Goal: Use online tool/utility: Utilize a website feature to perform a specific function

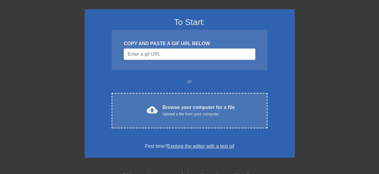
scroll to position [101, 0]
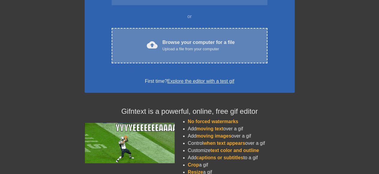
click at [187, 44] on div "Browse your computer for a file Upload a file from your computer" at bounding box center [198, 45] width 72 height 13
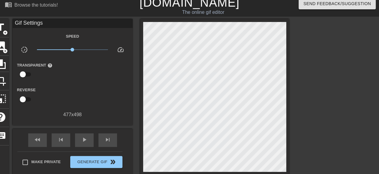
scroll to position [0, 0]
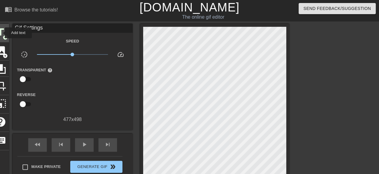
click at [1, 33] on span "title" at bounding box center [0, 31] width 11 height 11
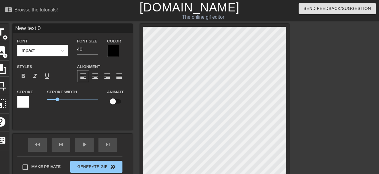
drag, startPoint x: 45, startPoint y: 29, endPoint x: 0, endPoint y: 22, distance: 45.8
click at [13, 24] on input "New text 0" at bounding box center [73, 28] width 120 height 9
type input "Buszmen"
click at [110, 53] on div at bounding box center [113, 51] width 12 height 12
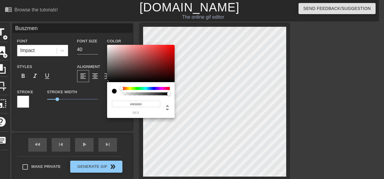
type input "0"
drag, startPoint x: 168, startPoint y: 93, endPoint x: 110, endPoint y: 89, distance: 57.8
click at [110, 89] on div "0 r 0 g 0 b 0 a" at bounding box center [141, 100] width 68 height 36
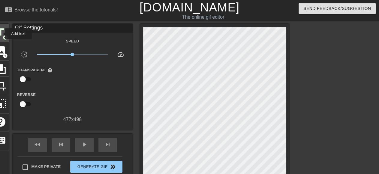
click at [1, 34] on span "title" at bounding box center [0, 31] width 11 height 11
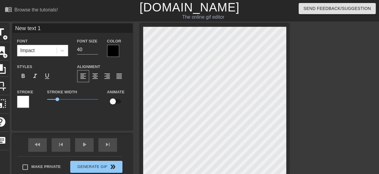
type input "Buszmen"
click at [114, 52] on div at bounding box center [113, 51] width 12 height 12
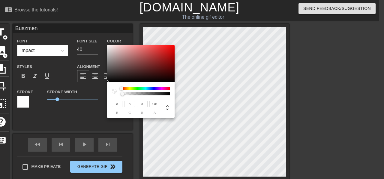
type input "0"
drag, startPoint x: 123, startPoint y: 95, endPoint x: 119, endPoint y: 93, distance: 3.8
click at [119, 93] on div at bounding box center [141, 91] width 58 height 8
type input "243"
type input "240"
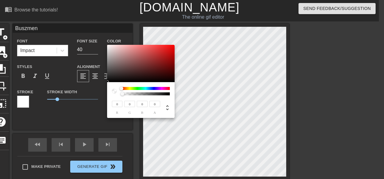
type input "240"
type input "245"
type input "242"
click at [108, 46] on div at bounding box center [141, 63] width 68 height 37
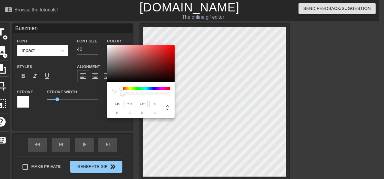
click at [108, 46] on div at bounding box center [108, 46] width 4 height 4
type input "251"
type input "246"
click at [108, 45] on div at bounding box center [109, 46] width 4 height 4
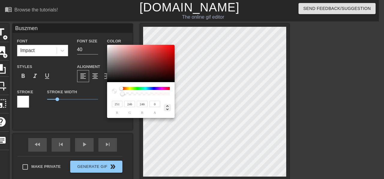
click at [170, 108] on icon at bounding box center [167, 107] width 7 height 7
type input "0"
type input "38%"
type input "97%"
click at [169, 104] on icon at bounding box center [167, 107] width 7 height 7
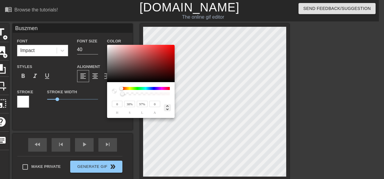
type input "251"
type input "246"
type input "142"
type input "87"
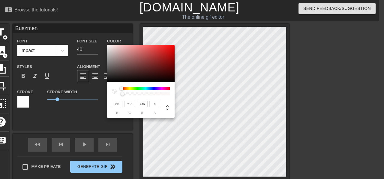
type input "87"
click at [133, 61] on div at bounding box center [141, 63] width 68 height 37
type input "251"
type input "244"
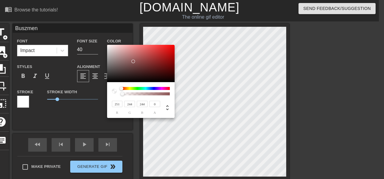
click at [109, 45] on div at bounding box center [141, 63] width 68 height 37
click at [109, 45] on div at bounding box center [109, 46] width 4 height 4
type input "84"
click at [107, 45] on div at bounding box center [141, 63] width 68 height 37
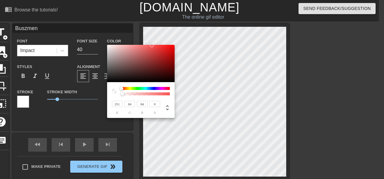
click at [107, 45] on div at bounding box center [141, 63] width 68 height 37
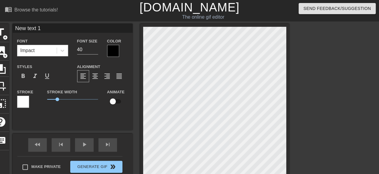
type input "Buszmen"
click at [23, 99] on div at bounding box center [23, 101] width 12 height 12
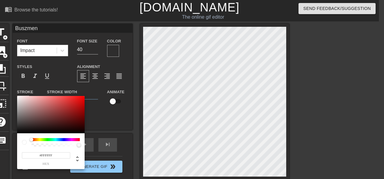
type input "#F1EEEE"
click at [18, 98] on div at bounding box center [20, 100] width 4 height 4
click at [18, 98] on div at bounding box center [18, 98] width 4 height 4
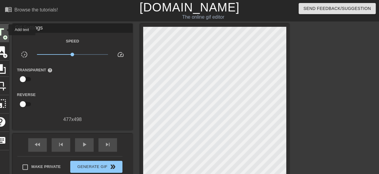
click at [5, 30] on span "title" at bounding box center [0, 31] width 11 height 11
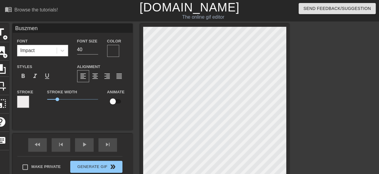
click at [112, 47] on div at bounding box center [113, 51] width 12 height 12
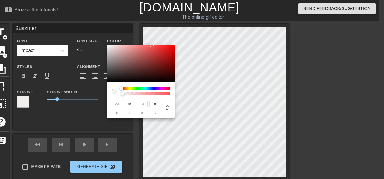
type input "0"
click at [120, 93] on div at bounding box center [141, 91] width 58 height 8
type input "243"
type input "238"
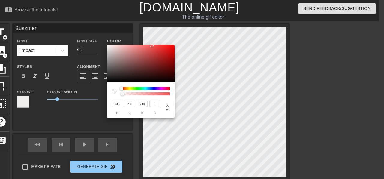
click at [108, 47] on div at bounding box center [141, 63] width 68 height 37
click at [108, 47] on div at bounding box center [109, 47] width 4 height 4
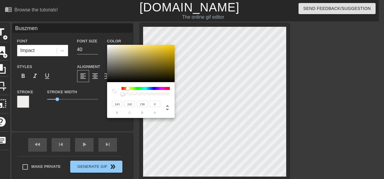
type input "243"
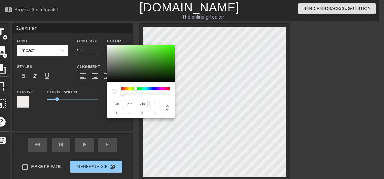
type input "243"
type input "238"
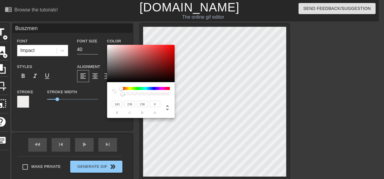
drag, startPoint x: 121, startPoint y: 88, endPoint x: 115, endPoint y: 84, distance: 7.3
click at [115, 84] on div "243 r 238 g 238 b 0 a" at bounding box center [141, 100] width 68 height 36
type input "241"
type input "235"
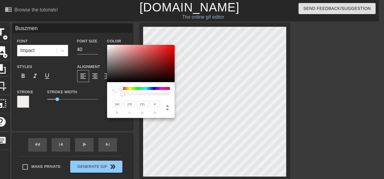
type input "236"
type input "243"
type input "238"
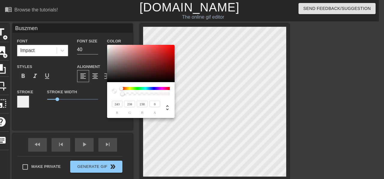
type input "247"
type input "244"
click at [108, 46] on div at bounding box center [108, 46] width 4 height 4
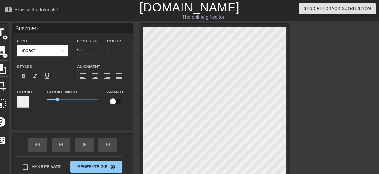
click at [113, 49] on div at bounding box center [113, 51] width 12 height 12
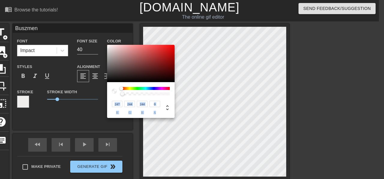
drag, startPoint x: 123, startPoint y: 92, endPoint x: 164, endPoint y: 101, distance: 41.8
click at [164, 102] on div "247 r 244 g 244 b 0 a" at bounding box center [141, 100] width 68 height 36
click at [141, 93] on div at bounding box center [145, 93] width 47 height 3
type input "1"
drag, startPoint x: 141, startPoint y: 93, endPoint x: 180, endPoint y: 97, distance: 39.5
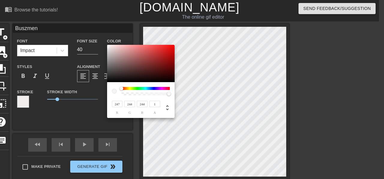
click at [175, 97] on div "247 r 244 g 244 b 1 a" at bounding box center [141, 81] width 68 height 73
type input "237"
type input "233"
click at [108, 47] on div at bounding box center [108, 48] width 4 height 4
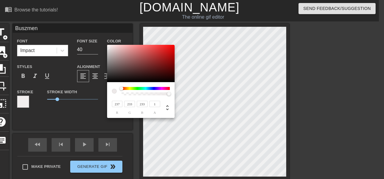
type input "249"
type input "244"
click at [108, 46] on div at bounding box center [141, 63] width 68 height 37
click at [108, 46] on div at bounding box center [109, 46] width 4 height 4
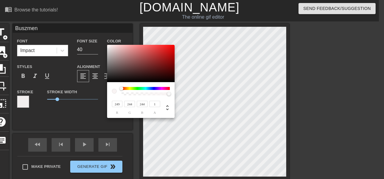
type input "251"
type input "195"
click at [107, 45] on div at bounding box center [141, 63] width 68 height 37
type input "84"
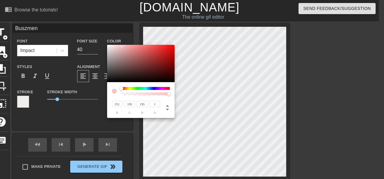
type input "84"
click at [107, 45] on div at bounding box center [141, 63] width 68 height 37
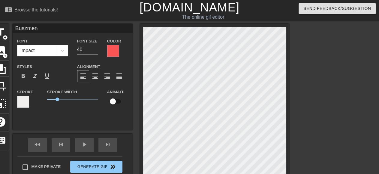
scroll to position [0, 0]
click at [117, 44] on label "Color" at bounding box center [114, 41] width 14 height 6
click at [116, 50] on div at bounding box center [113, 51] width 12 height 12
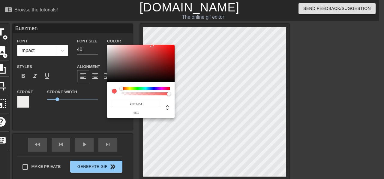
type input "#FBF6F6"
click at [108, 45] on div at bounding box center [141, 63] width 68 height 37
click at [108, 45] on div at bounding box center [109, 46] width 4 height 4
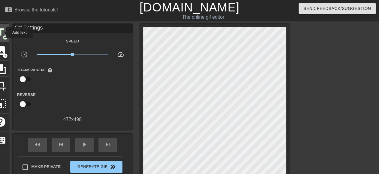
click at [2, 32] on span "title" at bounding box center [0, 31] width 11 height 11
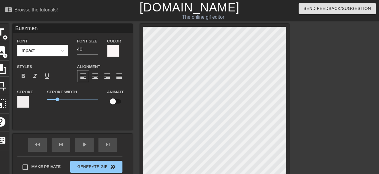
click at [25, 101] on div at bounding box center [23, 101] width 12 height 12
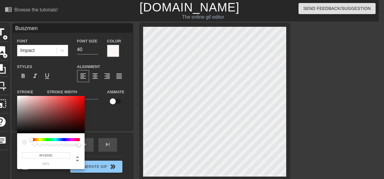
type input "#191818"
click at [20, 129] on div at bounding box center [51, 114] width 68 height 37
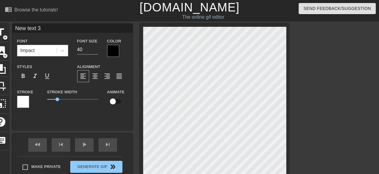
scroll to position [0, 1]
drag, startPoint x: 48, startPoint y: 30, endPoint x: 0, endPoint y: 35, distance: 48.6
click at [13, 33] on input "New text 3" at bounding box center [73, 28] width 120 height 9
type input "[PERSON_NAME]"
click at [110, 51] on div at bounding box center [113, 51] width 12 height 12
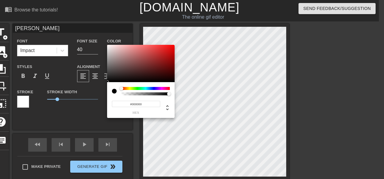
type input "#FBF8F8"
click at [108, 45] on div at bounding box center [141, 63] width 68 height 37
click at [108, 45] on div at bounding box center [108, 46] width 4 height 4
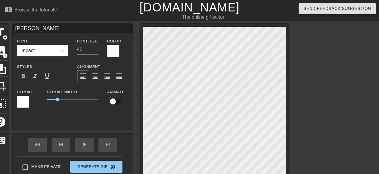
click at [23, 100] on div at bounding box center [23, 101] width 12 height 12
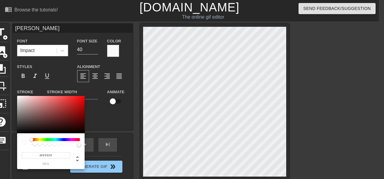
type input "#080808"
click at [18, 132] on div at bounding box center [51, 114] width 68 height 37
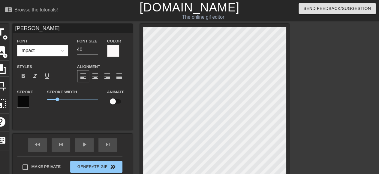
type input "Buszmen"
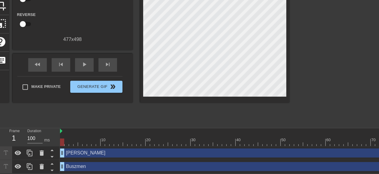
scroll to position [84, 0]
click at [105, 61] on span "skip_next" at bounding box center [107, 64] width 7 height 7
click at [59, 61] on span "skip_previous" at bounding box center [60, 64] width 7 height 7
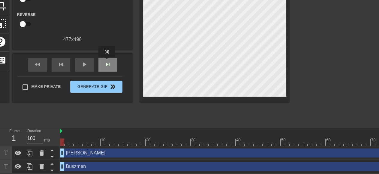
click at [107, 61] on span "skip_next" at bounding box center [107, 64] width 7 height 7
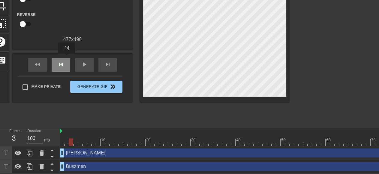
click at [67, 58] on div "skip_previous" at bounding box center [61, 65] width 19 height 14
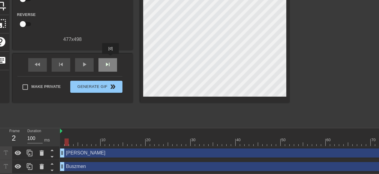
click at [111, 61] on span "skip_next" at bounding box center [107, 64] width 7 height 7
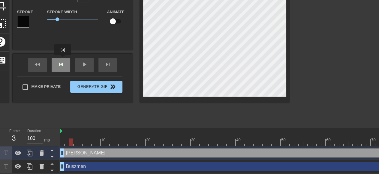
click at [63, 61] on span "skip_previous" at bounding box center [60, 64] width 7 height 7
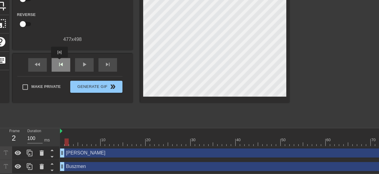
click at [59, 62] on span "skip_previous" at bounding box center [60, 64] width 7 height 7
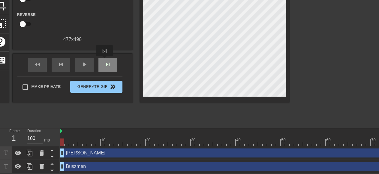
click at [105, 61] on span "skip_next" at bounding box center [107, 64] width 7 height 7
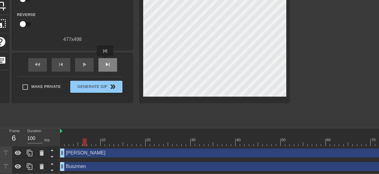
click at [105, 61] on span "skip_next" at bounding box center [107, 64] width 7 height 7
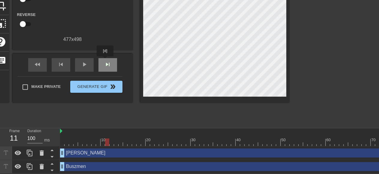
click at [105, 61] on span "skip_next" at bounding box center [107, 64] width 7 height 7
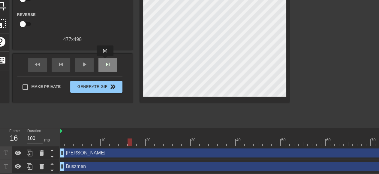
click at [105, 61] on span "skip_next" at bounding box center [107, 64] width 7 height 7
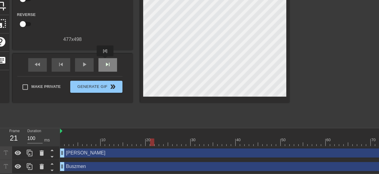
click at [105, 61] on span "skip_next" at bounding box center [107, 64] width 7 height 7
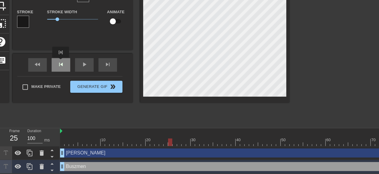
click at [61, 62] on span "skip_previous" at bounding box center [60, 64] width 7 height 7
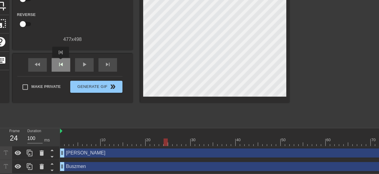
click at [61, 62] on span "skip_previous" at bounding box center [60, 64] width 7 height 7
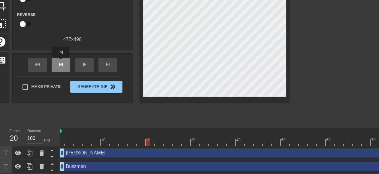
click at [61, 62] on span "skip_previous" at bounding box center [60, 64] width 7 height 7
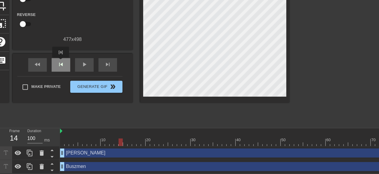
click at [61, 62] on span "skip_previous" at bounding box center [60, 64] width 7 height 7
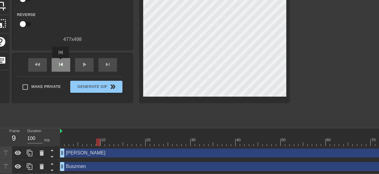
click at [61, 62] on span "skip_previous" at bounding box center [60, 64] width 7 height 7
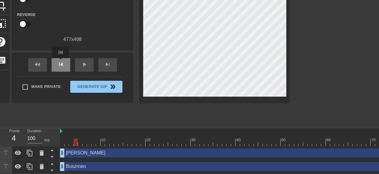
click at [61, 62] on span "skip_previous" at bounding box center [60, 64] width 7 height 7
click at [60, 62] on span "skip_previous" at bounding box center [60, 64] width 7 height 7
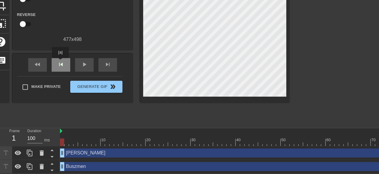
click at [60, 62] on span "skip_previous" at bounding box center [60, 64] width 7 height 7
click at [92, 162] on div "Buszmen drag_handle drag_handle" at bounding box center [244, 166] width 369 height 9
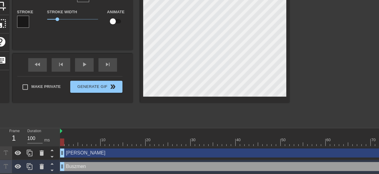
type input "Buszmen"
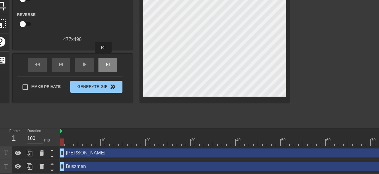
click at [104, 61] on span "skip_next" at bounding box center [107, 64] width 7 height 7
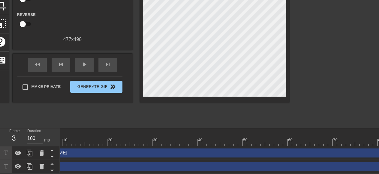
scroll to position [0, 47]
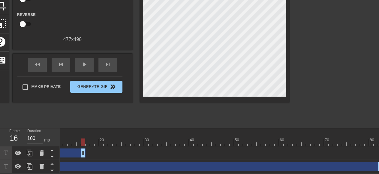
drag, startPoint x: 378, startPoint y: 147, endPoint x: 83, endPoint y: 146, distance: 295.7
click at [83, 148] on div "[PERSON_NAME] drag_handle drag_handle" at bounding box center [50, 152] width 72 height 9
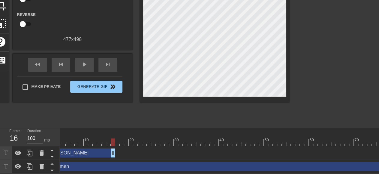
scroll to position [0, 0]
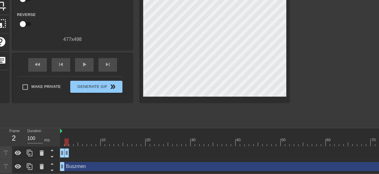
drag, startPoint x: 130, startPoint y: 149, endPoint x: 68, endPoint y: 149, distance: 61.8
click at [68, 149] on div "[PERSON_NAME] drag_handle drag_handle" at bounding box center [64, 152] width 9 height 9
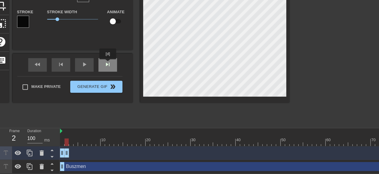
click at [108, 63] on div "skip_next" at bounding box center [107, 65] width 19 height 14
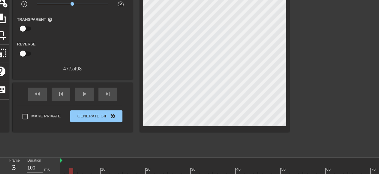
scroll to position [22, 0]
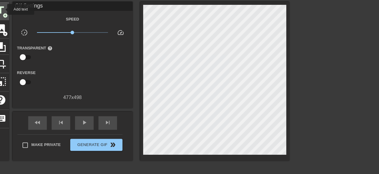
click at [3, 9] on span "title" at bounding box center [0, 10] width 11 height 11
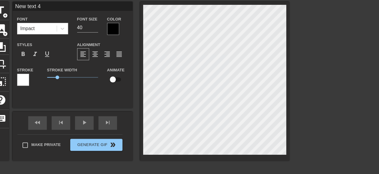
scroll to position [0, 1]
type input "N"
type textarea "N"
type input "No"
type textarea "No"
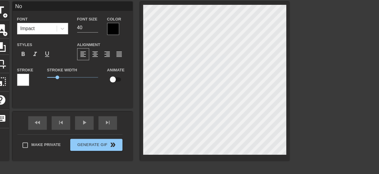
type input "Nor"
type textarea "Norm"
type input "[PERSON_NAME]"
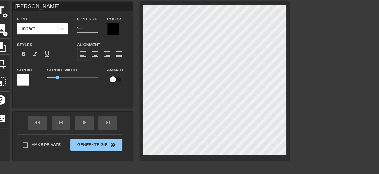
type textarea "[PERSON_NAME]"
type input "[PERSON_NAME]"
type textarea "[PERSON_NAME]"
click at [114, 24] on div at bounding box center [113, 29] width 12 height 12
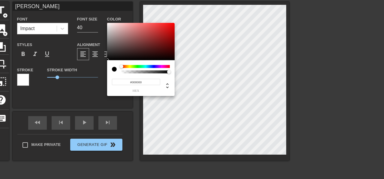
type input "#FDFAFA"
click at [108, 23] on div at bounding box center [141, 41] width 68 height 37
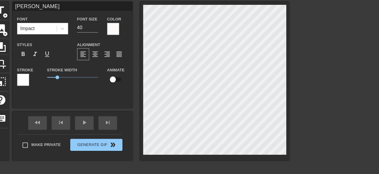
click at [24, 78] on div at bounding box center [23, 80] width 12 height 12
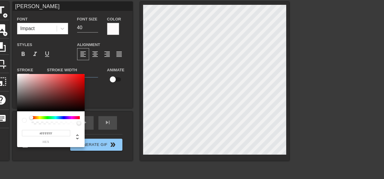
type input "#060202"
click at [17, 110] on div at bounding box center [51, 92] width 68 height 37
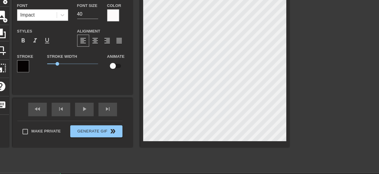
scroll to position [98, 0]
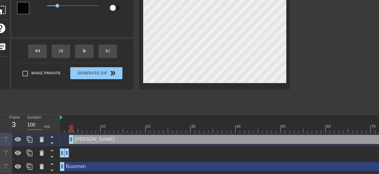
drag, startPoint x: 144, startPoint y: 134, endPoint x: 144, endPoint y: 147, distance: 13.2
click at [144, 147] on div "[PERSON_NAME] drag_handle drag_handle [PERSON_NAME] drag_handle drag_handle Bus…" at bounding box center [219, 152] width 319 height 41
drag, startPoint x: 146, startPoint y: 135, endPoint x: 144, endPoint y: 153, distance: 18.1
click at [144, 153] on div "[PERSON_NAME] drag_handle drag_handle [PERSON_NAME] drag_handle drag_handle Bus…" at bounding box center [219, 152] width 319 height 41
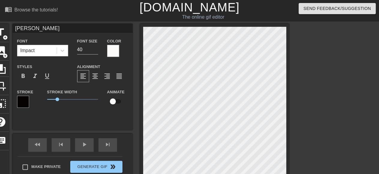
scroll to position [62, 0]
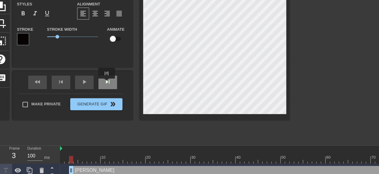
click at [107, 83] on span "skip_next" at bounding box center [107, 81] width 7 height 7
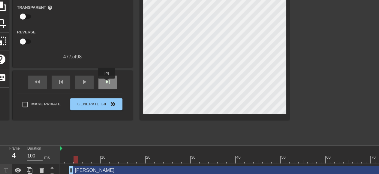
click at [107, 83] on span "skip_next" at bounding box center [107, 81] width 7 height 7
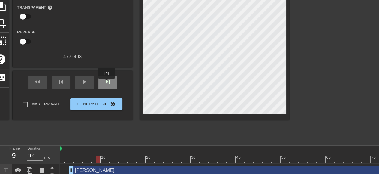
click at [107, 83] on span "skip_next" at bounding box center [107, 81] width 7 height 7
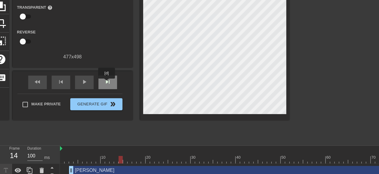
click at [107, 83] on span "skip_next" at bounding box center [107, 81] width 7 height 7
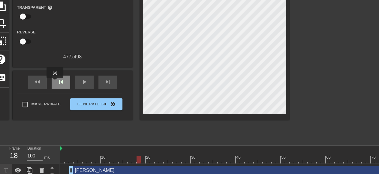
click at [57, 82] on span "skip_previous" at bounding box center [60, 81] width 7 height 7
click at [58, 82] on span "skip_previous" at bounding box center [60, 81] width 7 height 7
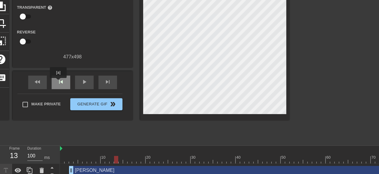
click at [58, 82] on span "skip_previous" at bounding box center [60, 81] width 7 height 7
click at [109, 81] on span "skip_next" at bounding box center [107, 81] width 7 height 7
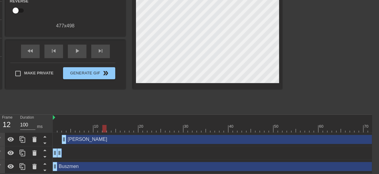
scroll to position [0, 47]
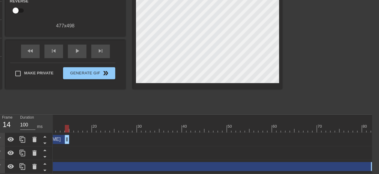
drag, startPoint x: 373, startPoint y: 132, endPoint x: 72, endPoint y: 127, distance: 301.2
click at [69, 132] on div "[PERSON_NAME] drag_handle drag_handle" at bounding box center [190, 139] width 369 height 14
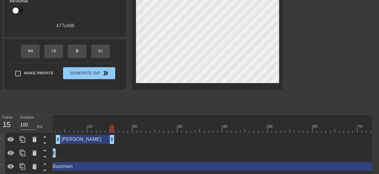
scroll to position [0, 0]
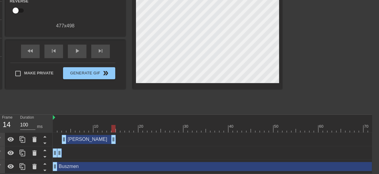
drag, startPoint x: 119, startPoint y: 134, endPoint x: 116, endPoint y: 133, distance: 3.9
click at [116, 135] on div "[PERSON_NAME] drag_handle drag_handle" at bounding box center [89, 139] width 54 height 9
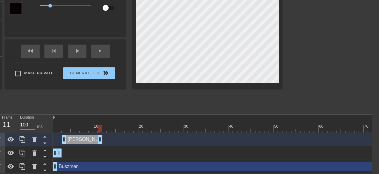
drag, startPoint x: 114, startPoint y: 136, endPoint x: 99, endPoint y: 136, distance: 15.3
click at [99, 136] on div "[PERSON_NAME] drag_handle drag_handle" at bounding box center [82, 139] width 41 height 9
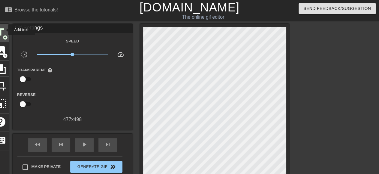
click at [4, 30] on span "title" at bounding box center [0, 31] width 11 height 11
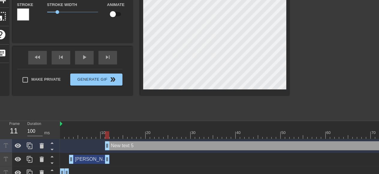
scroll to position [80, 0]
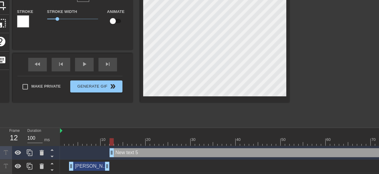
drag, startPoint x: 107, startPoint y: 152, endPoint x: 113, endPoint y: 152, distance: 5.1
click at [113, 152] on div "New text 5 drag_handle drag_handle" at bounding box center [270, 152] width 320 height 9
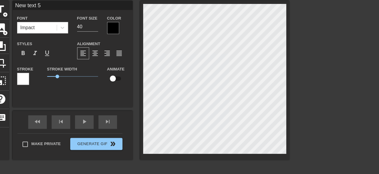
scroll to position [18, 0]
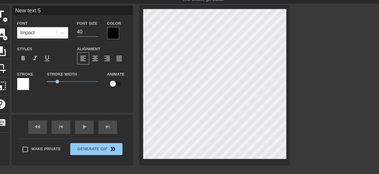
click at [115, 28] on div at bounding box center [113, 33] width 12 height 12
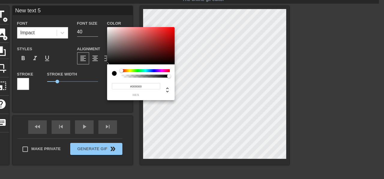
type input "#F9F6F6"
click at [108, 28] on div at bounding box center [141, 45] width 68 height 37
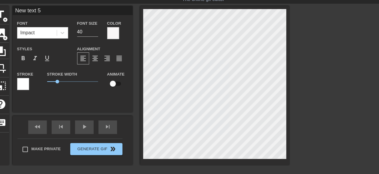
click at [22, 83] on div at bounding box center [23, 84] width 12 height 12
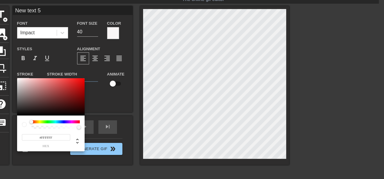
type input "#080303"
click at [17, 114] on div at bounding box center [51, 96] width 68 height 37
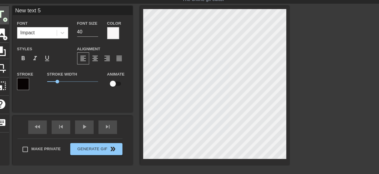
drag, startPoint x: 47, startPoint y: 9, endPoint x: 0, endPoint y: 6, distance: 47.2
click at [13, 7] on input "New text 5" at bounding box center [73, 10] width 120 height 9
type input "[PERSON_NAME]"
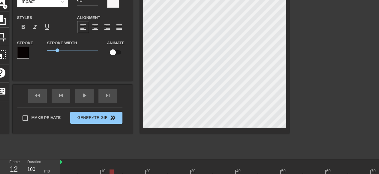
scroll to position [80, 0]
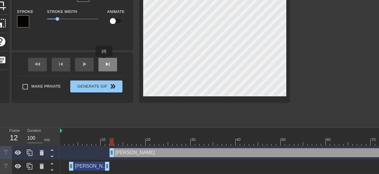
click at [105, 61] on span "skip_next" at bounding box center [107, 63] width 7 height 7
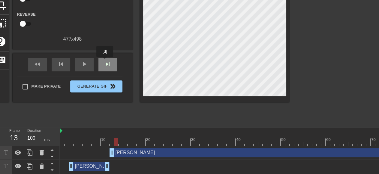
click at [105, 61] on span "skip_next" at bounding box center [107, 63] width 7 height 7
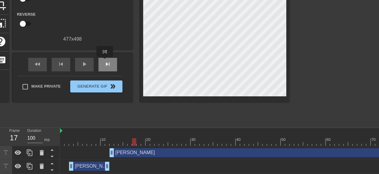
click at [105, 61] on span "skip_next" at bounding box center [107, 63] width 7 height 7
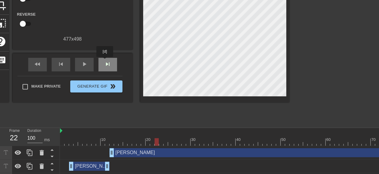
click at [105, 61] on span "skip_next" at bounding box center [107, 63] width 7 height 7
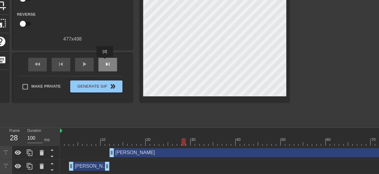
click at [105, 61] on span "skip_next" at bounding box center [107, 63] width 7 height 7
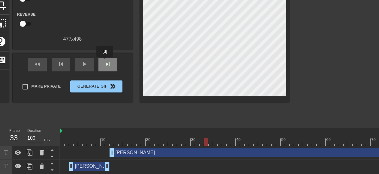
click at [105, 61] on span "skip_next" at bounding box center [107, 63] width 7 height 7
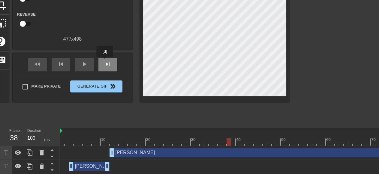
click at [105, 61] on span "skip_next" at bounding box center [107, 63] width 7 height 7
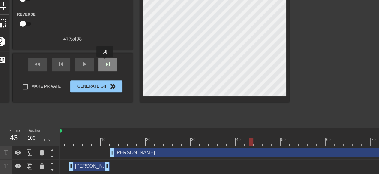
click at [105, 61] on span "skip_next" at bounding box center [107, 63] width 7 height 7
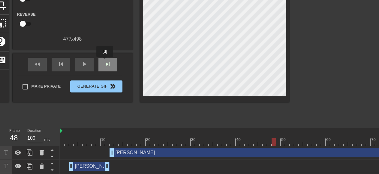
click at [105, 61] on span "skip_next" at bounding box center [107, 63] width 7 height 7
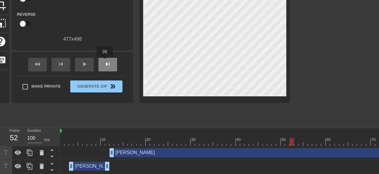
click at [105, 61] on span "skip_next" at bounding box center [107, 63] width 7 height 7
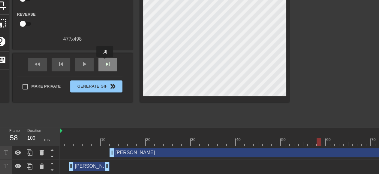
click at [105, 61] on span "skip_next" at bounding box center [107, 63] width 7 height 7
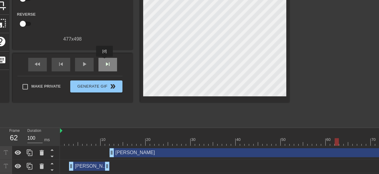
click at [105, 61] on span "skip_next" at bounding box center [107, 63] width 7 height 7
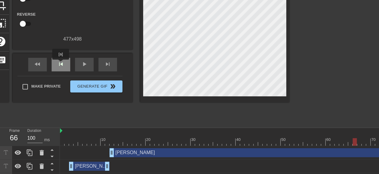
click at [60, 64] on span "skip_previous" at bounding box center [60, 63] width 7 height 7
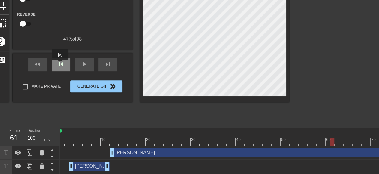
click at [60, 64] on span "skip_previous" at bounding box center [60, 63] width 7 height 7
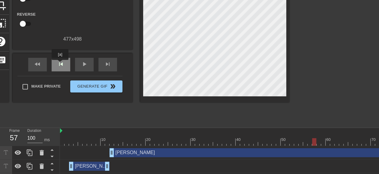
click at [60, 64] on span "skip_previous" at bounding box center [60, 63] width 7 height 7
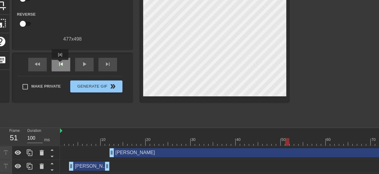
click at [60, 64] on span "skip_previous" at bounding box center [60, 63] width 7 height 7
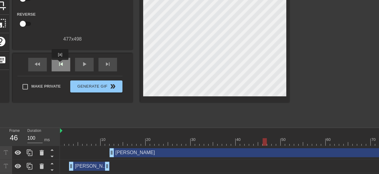
click at [60, 64] on span "skip_previous" at bounding box center [60, 63] width 7 height 7
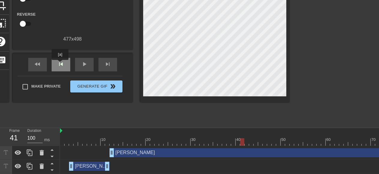
click at [60, 64] on span "skip_previous" at bounding box center [60, 63] width 7 height 7
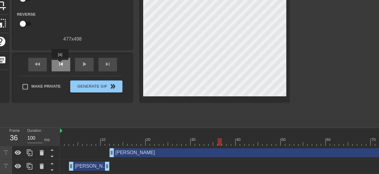
click at [60, 64] on span "skip_previous" at bounding box center [60, 63] width 7 height 7
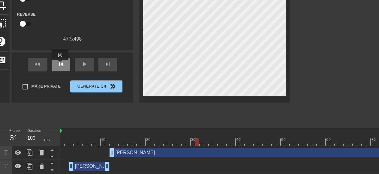
click at [60, 64] on span "skip_previous" at bounding box center [60, 63] width 7 height 7
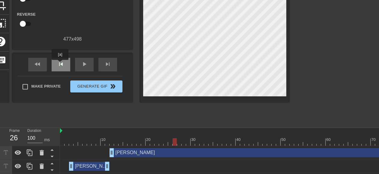
click at [60, 64] on span "skip_previous" at bounding box center [60, 63] width 7 height 7
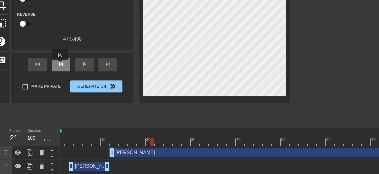
click at [60, 64] on span "skip_previous" at bounding box center [60, 63] width 7 height 7
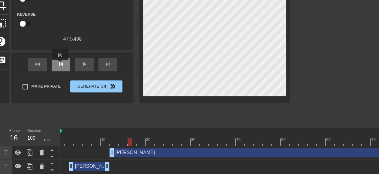
click at [60, 64] on span "skip_previous" at bounding box center [60, 63] width 7 height 7
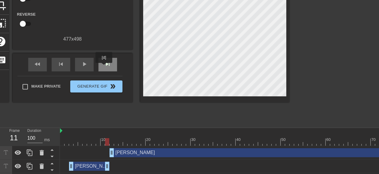
click at [104, 67] on span "skip_next" at bounding box center [107, 63] width 7 height 7
click at [101, 63] on div "skip_next" at bounding box center [107, 65] width 19 height 14
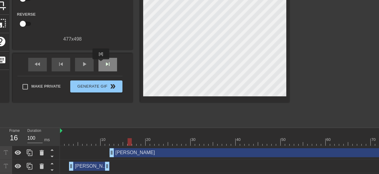
click at [101, 63] on div "skip_next" at bounding box center [107, 65] width 19 height 14
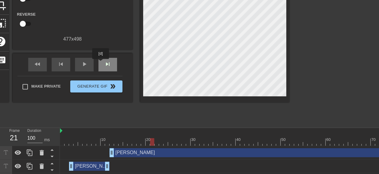
click at [101, 63] on div "skip_next" at bounding box center [107, 65] width 19 height 14
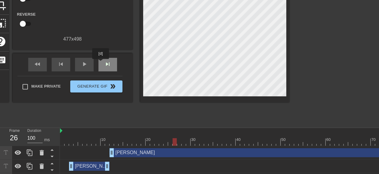
click at [101, 63] on div "skip_next" at bounding box center [107, 65] width 19 height 14
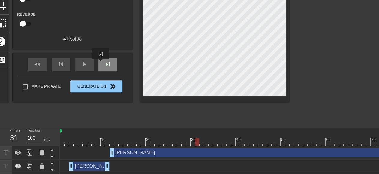
click at [101, 63] on div "skip_next" at bounding box center [107, 65] width 19 height 14
click at [64, 65] on span "skip_previous" at bounding box center [60, 63] width 7 height 7
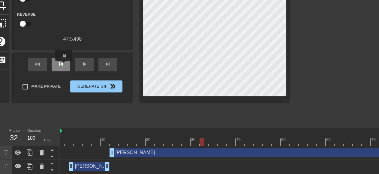
click at [64, 65] on span "skip_previous" at bounding box center [60, 63] width 7 height 7
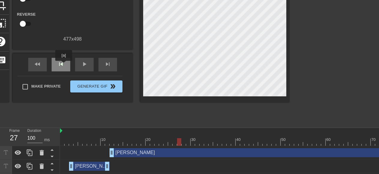
click at [64, 65] on span "skip_previous" at bounding box center [60, 63] width 7 height 7
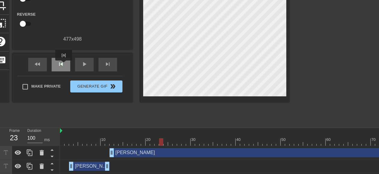
click at [64, 65] on span "skip_previous" at bounding box center [60, 63] width 7 height 7
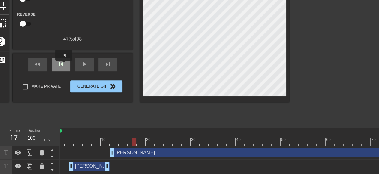
click at [64, 65] on span "skip_previous" at bounding box center [60, 63] width 7 height 7
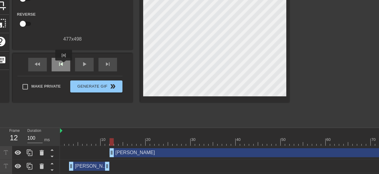
click at [64, 65] on span "skip_previous" at bounding box center [60, 63] width 7 height 7
click at [109, 66] on span "skip_next" at bounding box center [107, 63] width 7 height 7
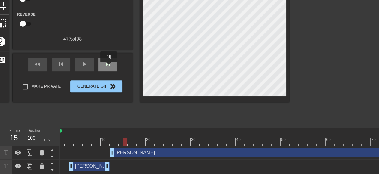
click at [109, 66] on span "skip_next" at bounding box center [107, 63] width 7 height 7
click at [66, 70] on div "skip_previous" at bounding box center [61, 65] width 19 height 14
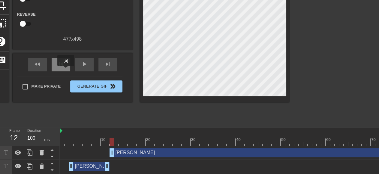
click at [66, 70] on div "skip_previous" at bounding box center [61, 65] width 19 height 14
click at [65, 70] on div "skip_previous" at bounding box center [61, 65] width 19 height 14
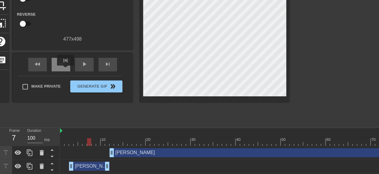
click at [65, 70] on div "skip_previous" at bounding box center [61, 65] width 19 height 14
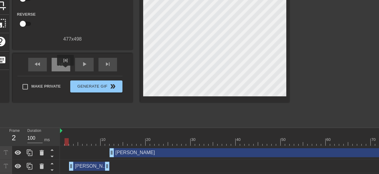
click at [65, 70] on div "skip_previous" at bounding box center [61, 65] width 19 height 14
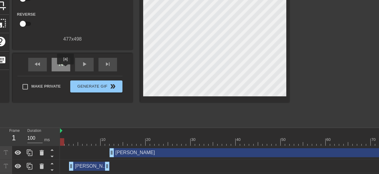
click at [65, 68] on div "skip_previous" at bounding box center [61, 65] width 19 height 14
click at [111, 65] on span "skip_next" at bounding box center [107, 63] width 7 height 7
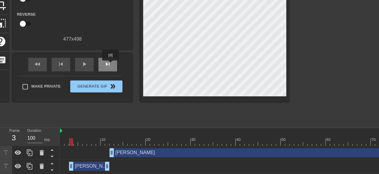
click at [111, 65] on span "skip_next" at bounding box center [107, 63] width 7 height 7
click at [110, 65] on span "skip_next" at bounding box center [107, 63] width 7 height 7
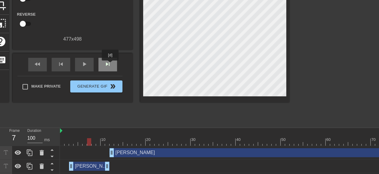
click at [110, 65] on span "skip_next" at bounding box center [107, 63] width 7 height 7
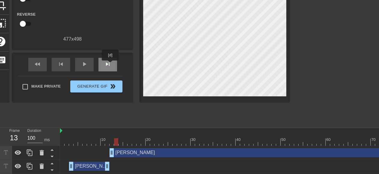
click at [110, 65] on span "skip_next" at bounding box center [107, 63] width 7 height 7
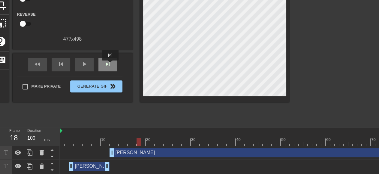
click at [110, 65] on span "skip_next" at bounding box center [107, 63] width 7 height 7
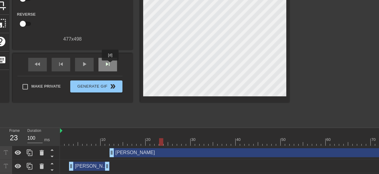
click at [110, 65] on span "skip_next" at bounding box center [107, 63] width 7 height 7
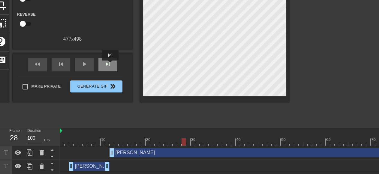
click at [110, 65] on span "skip_next" at bounding box center [107, 63] width 7 height 7
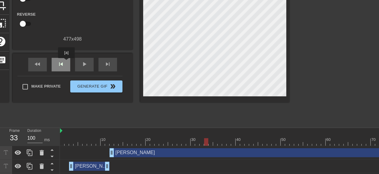
click at [65, 62] on div "skip_previous" at bounding box center [61, 65] width 19 height 14
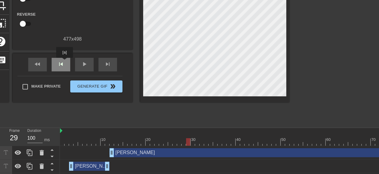
click at [65, 62] on div "skip_previous" at bounding box center [61, 65] width 19 height 14
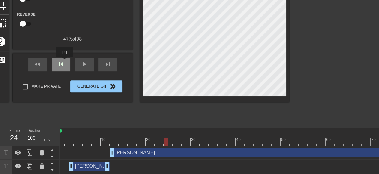
click at [65, 62] on div "skip_previous" at bounding box center [61, 65] width 19 height 14
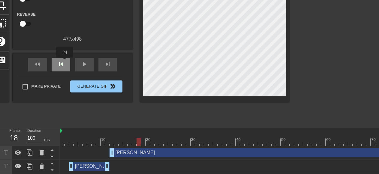
click at [65, 62] on div "skip_previous" at bounding box center [61, 65] width 19 height 14
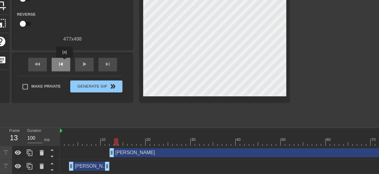
click at [65, 62] on div "skip_previous" at bounding box center [61, 65] width 19 height 14
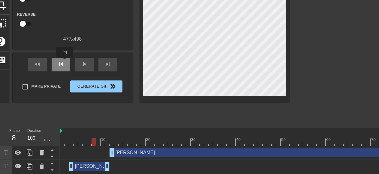
click at [65, 62] on div "skip_previous" at bounding box center [61, 65] width 19 height 14
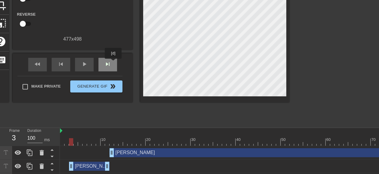
click at [108, 63] on span "skip_next" at bounding box center [107, 63] width 7 height 7
click at [108, 62] on span "skip_next" at bounding box center [107, 63] width 7 height 7
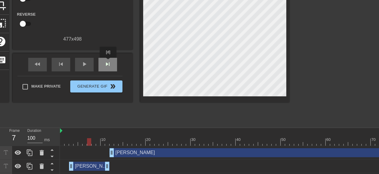
click at [108, 62] on span "skip_next" at bounding box center [107, 63] width 7 height 7
click at [109, 62] on span "skip_next" at bounding box center [107, 63] width 7 height 7
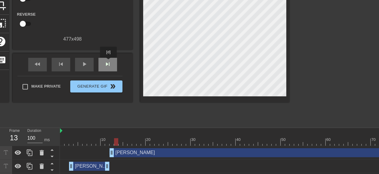
click at [109, 62] on span "skip_next" at bounding box center [107, 63] width 7 height 7
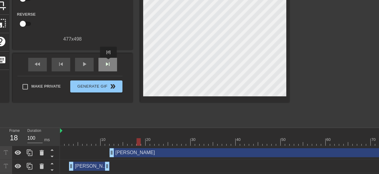
click at [109, 62] on span "skip_next" at bounding box center [107, 63] width 7 height 7
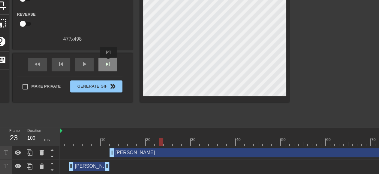
click at [109, 62] on span "skip_next" at bounding box center [107, 63] width 7 height 7
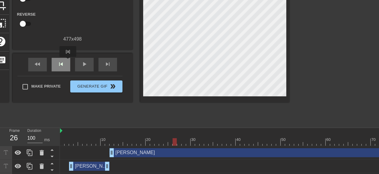
click at [68, 61] on div "skip_previous" at bounding box center [61, 65] width 19 height 14
click at [61, 62] on span "skip_previous" at bounding box center [60, 63] width 7 height 7
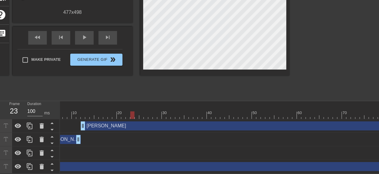
scroll to position [0, 47]
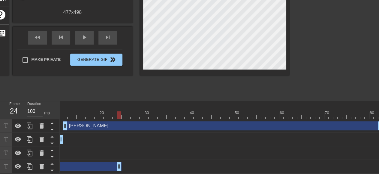
drag, startPoint x: 379, startPoint y: 162, endPoint x: 117, endPoint y: 152, distance: 261.7
click at [117, 152] on div "[PERSON_NAME] drag_handle drag_handle [PERSON_NAME] drag_handle drag_handle [PE…" at bounding box center [173, 146] width 319 height 54
click at [104, 31] on div "skip_next" at bounding box center [107, 38] width 19 height 14
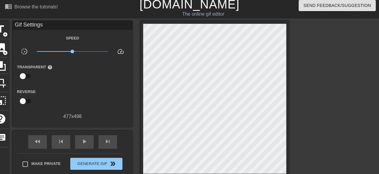
scroll to position [0, 0]
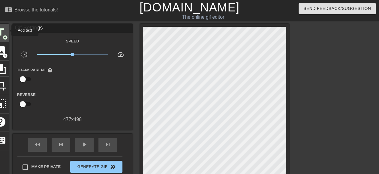
click at [8, 30] on div "title add_circle" at bounding box center [1, 33] width 16 height 18
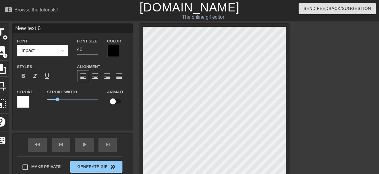
drag, startPoint x: 55, startPoint y: 29, endPoint x: 0, endPoint y: 22, distance: 55.7
click at [13, 24] on input "New text 6" at bounding box center [73, 28] width 120 height 9
type input "Buszmen"
click at [115, 49] on div at bounding box center [113, 51] width 12 height 12
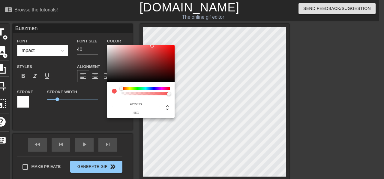
click at [107, 46] on div at bounding box center [141, 63] width 68 height 37
click at [108, 46] on div at bounding box center [141, 63] width 68 height 37
type input "#F7F3F3"
click at [108, 46] on div at bounding box center [108, 46] width 4 height 4
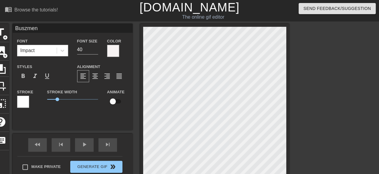
scroll to position [0, 0]
click at [20, 101] on div at bounding box center [23, 101] width 12 height 12
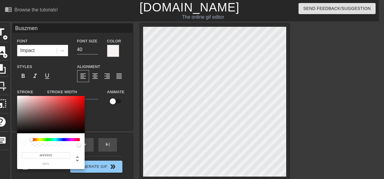
type input "#0A0A0A"
click at [18, 132] on div at bounding box center [51, 114] width 68 height 37
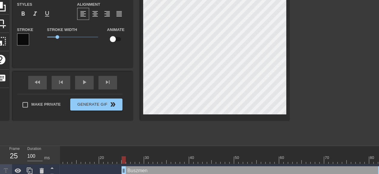
scroll to position [62, 0]
click at [90, 78] on div "play_arrow" at bounding box center [84, 82] width 19 height 14
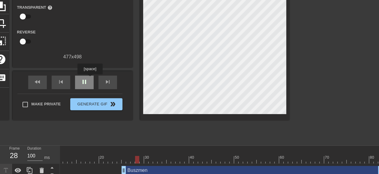
click at [90, 78] on div "pause" at bounding box center [84, 82] width 19 height 14
click at [90, 78] on div "play_arrow" at bounding box center [84, 82] width 19 height 14
click at [90, 78] on div "pause" at bounding box center [84, 82] width 19 height 14
click at [90, 78] on div "play_arrow" at bounding box center [84, 82] width 19 height 14
click at [90, 78] on div "pause" at bounding box center [84, 82] width 19 height 14
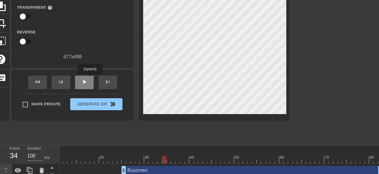
click at [90, 78] on div "play_arrow" at bounding box center [84, 82] width 19 height 14
click at [90, 78] on div "pause" at bounding box center [84, 82] width 19 height 14
click at [90, 78] on div "play_arrow" at bounding box center [84, 82] width 19 height 14
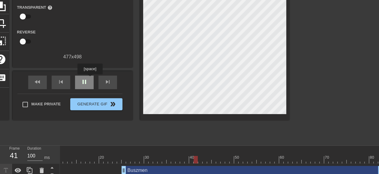
click at [90, 78] on div "pause" at bounding box center [84, 82] width 19 height 14
click at [90, 78] on div "play_arrow" at bounding box center [84, 82] width 19 height 14
click at [90, 78] on div "pause" at bounding box center [84, 82] width 19 height 14
click at [90, 78] on div "play_arrow" at bounding box center [84, 82] width 19 height 14
click at [90, 78] on div "pause" at bounding box center [84, 82] width 19 height 14
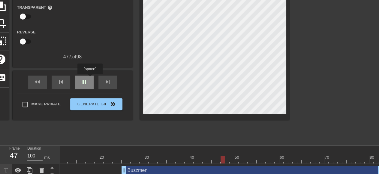
click at [90, 78] on div "pause" at bounding box center [84, 82] width 19 height 14
click at [90, 78] on div "play_arrow" at bounding box center [84, 82] width 19 height 14
click at [90, 78] on div "pause" at bounding box center [84, 82] width 19 height 14
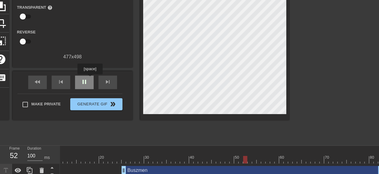
click at [90, 78] on div "pause" at bounding box center [84, 82] width 19 height 14
click at [90, 78] on div "play_arrow" at bounding box center [84, 82] width 19 height 14
click at [90, 78] on div "pause" at bounding box center [84, 82] width 19 height 14
click at [90, 78] on div "play_arrow" at bounding box center [84, 82] width 19 height 14
click at [90, 78] on div "pause" at bounding box center [84, 82] width 19 height 14
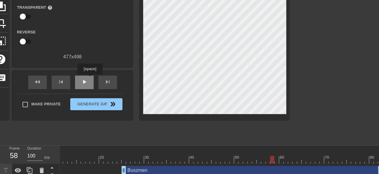
click at [90, 78] on div "play_arrow" at bounding box center [84, 82] width 19 height 14
click at [90, 78] on div "pause" at bounding box center [84, 82] width 19 height 14
click at [90, 78] on div "play_arrow" at bounding box center [84, 82] width 19 height 14
click at [90, 78] on div "pause" at bounding box center [84, 82] width 19 height 14
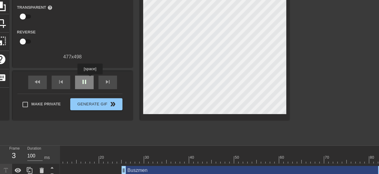
click at [90, 78] on div "pause" at bounding box center [84, 82] width 19 height 14
click at [90, 78] on div "play_arrow" at bounding box center [84, 82] width 19 height 14
click at [86, 85] on span "pause" at bounding box center [84, 81] width 7 height 7
click at [86, 85] on span "play_arrow" at bounding box center [84, 81] width 7 height 7
click at [86, 85] on span "pause" at bounding box center [84, 81] width 7 height 7
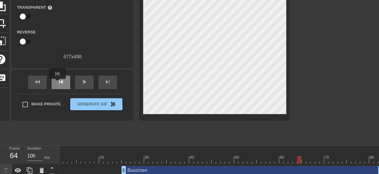
click at [57, 83] on span "skip_previous" at bounding box center [60, 81] width 7 height 7
click at [58, 83] on span "skip_previous" at bounding box center [60, 81] width 7 height 7
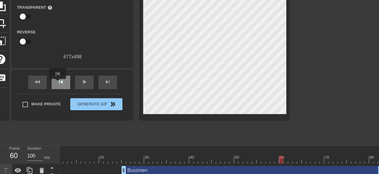
click at [58, 83] on span "skip_previous" at bounding box center [60, 81] width 7 height 7
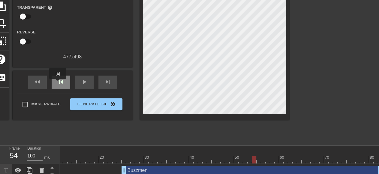
click at [58, 83] on span "skip_previous" at bounding box center [60, 81] width 7 height 7
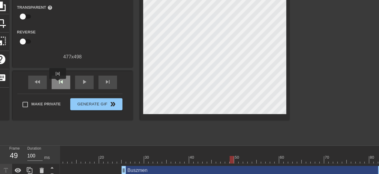
click at [58, 83] on span "skip_previous" at bounding box center [60, 81] width 7 height 7
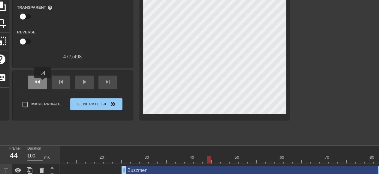
click at [43, 82] on div "fast_rewind" at bounding box center [37, 82] width 19 height 14
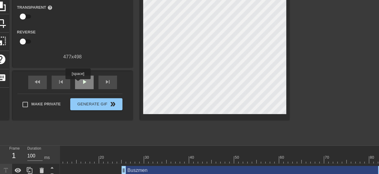
click at [80, 83] on div "play_arrow" at bounding box center [84, 82] width 19 height 14
click at [83, 79] on span "pause" at bounding box center [84, 81] width 7 height 7
click at [83, 82] on span "play_arrow" at bounding box center [84, 81] width 7 height 7
click at [83, 83] on span "pause" at bounding box center [84, 81] width 7 height 7
click at [63, 80] on span "skip_previous" at bounding box center [60, 81] width 7 height 7
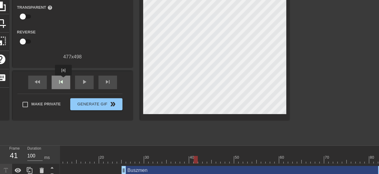
click at [63, 80] on span "skip_previous" at bounding box center [60, 81] width 7 height 7
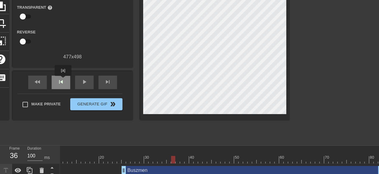
click at [63, 80] on span "skip_previous" at bounding box center [60, 81] width 7 height 7
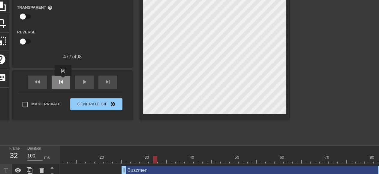
click at [63, 80] on span "skip_previous" at bounding box center [60, 81] width 7 height 7
click at [64, 79] on span "skip_previous" at bounding box center [60, 81] width 7 height 7
click at [107, 81] on span "skip_next" at bounding box center [107, 81] width 7 height 7
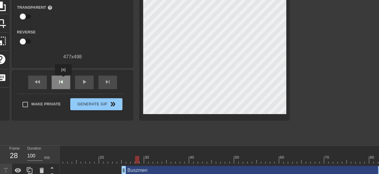
click at [64, 82] on span "skip_previous" at bounding box center [60, 81] width 7 height 7
click at [65, 82] on div "skip_previous" at bounding box center [61, 82] width 19 height 14
click at [114, 83] on div "skip_next" at bounding box center [107, 82] width 19 height 14
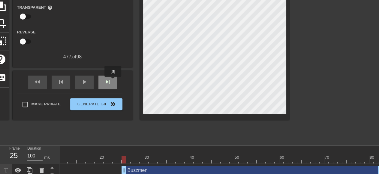
click at [114, 81] on div "skip_next" at bounding box center [107, 82] width 19 height 14
click at [57, 80] on span "skip_previous" at bounding box center [60, 81] width 7 height 7
click at [59, 80] on span "skip_previous" at bounding box center [60, 81] width 7 height 7
click at [59, 79] on span "skip_previous" at bounding box center [60, 81] width 7 height 7
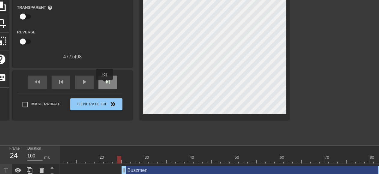
click at [105, 84] on span "skip_next" at bounding box center [107, 81] width 7 height 7
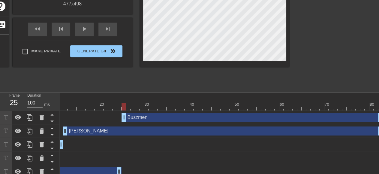
scroll to position [116, 0]
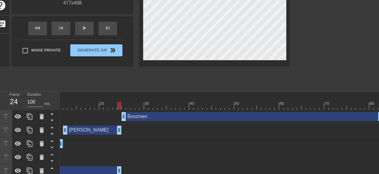
drag, startPoint x: 379, startPoint y: 132, endPoint x: 119, endPoint y: 134, distance: 259.7
click at [119, 134] on div "[PERSON_NAME] drag_handle drag_handle" at bounding box center [198, 130] width 369 height 14
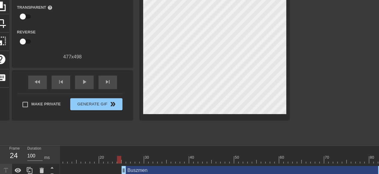
scroll to position [62, 0]
click at [106, 83] on span "skip_next" at bounding box center [107, 81] width 7 height 7
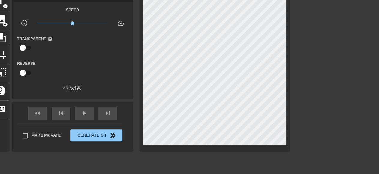
scroll to position [0, 0]
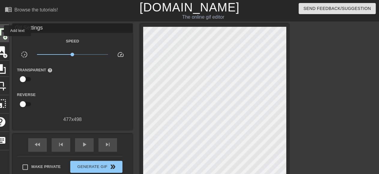
click at [0, 31] on span "title" at bounding box center [0, 31] width 11 height 11
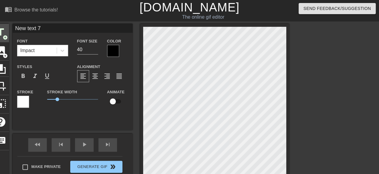
drag, startPoint x: 6, startPoint y: 26, endPoint x: 0, endPoint y: 25, distance: 5.8
click at [13, 24] on input "New text 7" at bounding box center [73, 28] width 120 height 9
type input "[PERSON_NAME]"
click at [113, 52] on div at bounding box center [113, 51] width 12 height 12
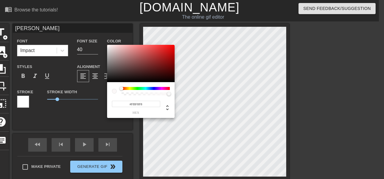
type input "#FBF8F8"
click at [108, 45] on div at bounding box center [141, 63] width 68 height 37
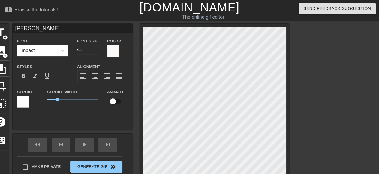
click at [25, 103] on div at bounding box center [23, 101] width 12 height 12
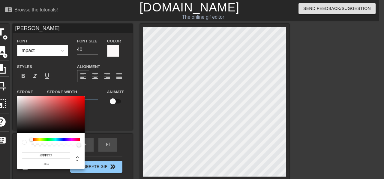
type input "#080606"
click at [17, 132] on div at bounding box center [51, 114] width 68 height 37
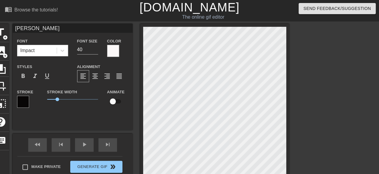
scroll to position [0, 0]
click at [59, 142] on span "skip_previous" at bounding box center [60, 144] width 7 height 7
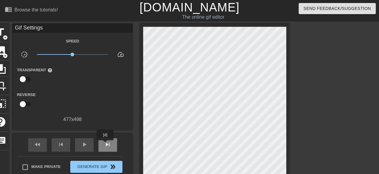
click at [105, 144] on span "skip_next" at bounding box center [107, 144] width 7 height 7
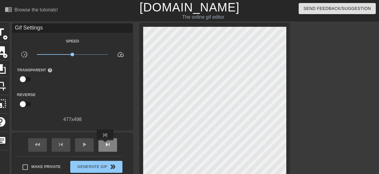
click at [105, 144] on span "skip_next" at bounding box center [107, 144] width 7 height 7
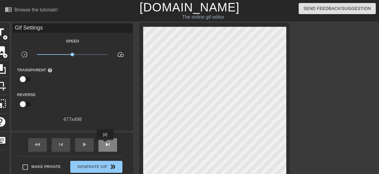
click at [105, 144] on span "skip_next" at bounding box center [107, 144] width 7 height 7
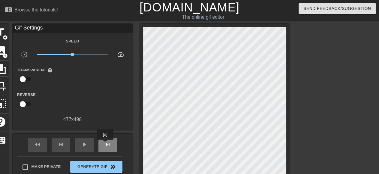
click at [105, 144] on span "skip_next" at bounding box center [107, 144] width 7 height 7
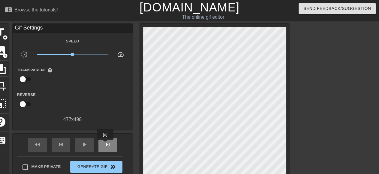
click at [105, 144] on span "skip_next" at bounding box center [107, 144] width 7 height 7
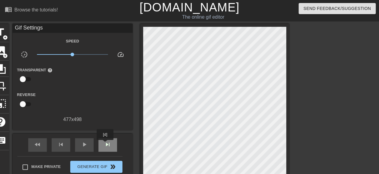
click at [105, 144] on span "skip_next" at bounding box center [107, 144] width 7 height 7
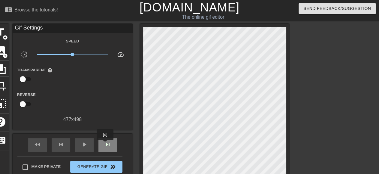
click at [105, 144] on span "skip_next" at bounding box center [107, 144] width 7 height 7
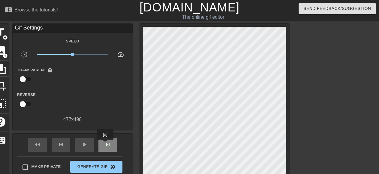
click at [105, 144] on span "skip_next" at bounding box center [107, 144] width 7 height 7
click at [61, 141] on span "skip_previous" at bounding box center [60, 144] width 7 height 7
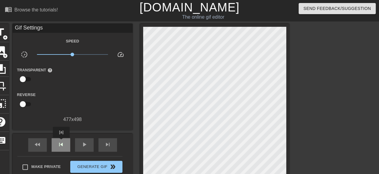
click at [61, 141] on span "skip_previous" at bounding box center [60, 144] width 7 height 7
click at [62, 141] on span "skip_previous" at bounding box center [60, 144] width 7 height 7
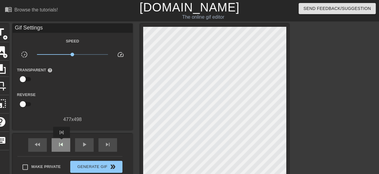
click at [62, 141] on span "skip_previous" at bounding box center [60, 144] width 7 height 7
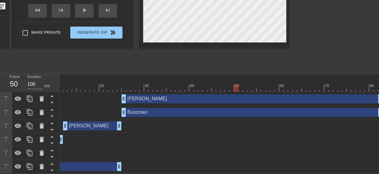
scroll to position [138, 0]
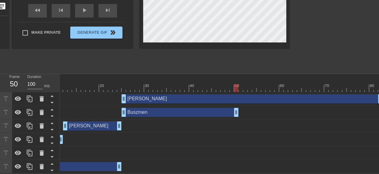
drag, startPoint x: 379, startPoint y: 107, endPoint x: 233, endPoint y: 112, distance: 145.7
click at [233, 112] on div "Buszmen drag_handle drag_handle" at bounding box center [198, 112] width 369 height 14
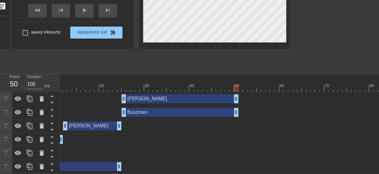
drag, startPoint x: 378, startPoint y: 94, endPoint x: 234, endPoint y: 93, distance: 143.5
click at [234, 94] on div "[PERSON_NAME] drag_handle drag_handle" at bounding box center [180, 98] width 117 height 9
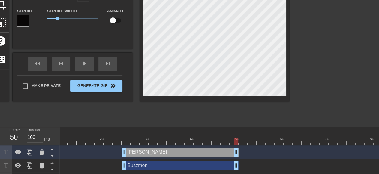
scroll to position [76, 0]
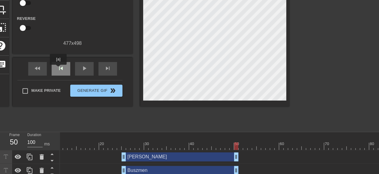
click at [58, 69] on span "skip_previous" at bounding box center [60, 68] width 7 height 7
click at [108, 70] on span "skip_next" at bounding box center [107, 68] width 7 height 7
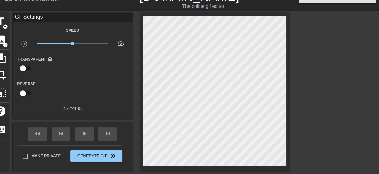
scroll to position [0, 0]
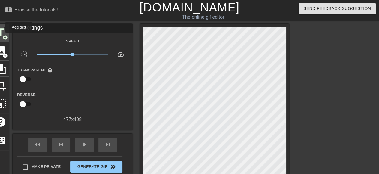
click at [2, 27] on span "title" at bounding box center [0, 31] width 11 height 11
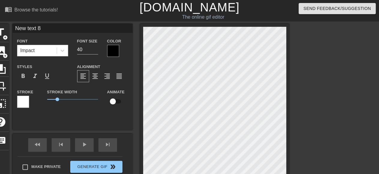
click at [50, 29] on input "New text 8" at bounding box center [73, 28] width 120 height 9
drag, startPoint x: 30, startPoint y: 26, endPoint x: 0, endPoint y: 11, distance: 33.7
click at [13, 24] on input "New text 8" at bounding box center [73, 28] width 120 height 9
type input "Buszmen"
click at [116, 47] on div at bounding box center [113, 51] width 12 height 12
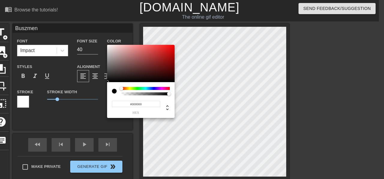
type input "#FBF8F8"
click at [108, 45] on div at bounding box center [141, 63] width 68 height 37
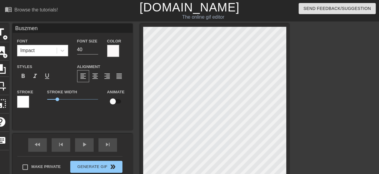
click at [21, 97] on div at bounding box center [23, 101] width 12 height 12
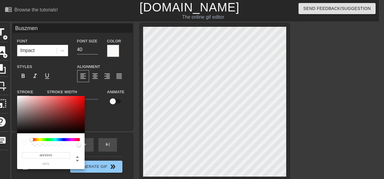
type input "#0C0C0C"
click at [18, 131] on div at bounding box center [51, 114] width 68 height 37
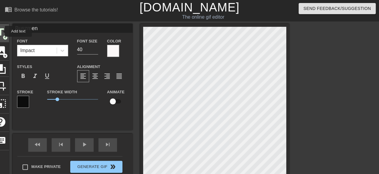
click at [1, 31] on span "title" at bounding box center [0, 31] width 11 height 11
drag, startPoint x: 44, startPoint y: 28, endPoint x: 0, endPoint y: 19, distance: 44.4
click at [13, 24] on input "New text 9" at bounding box center [73, 28] width 120 height 9
type input "[PERSON_NAME]"
click at [115, 55] on div at bounding box center [113, 51] width 12 height 12
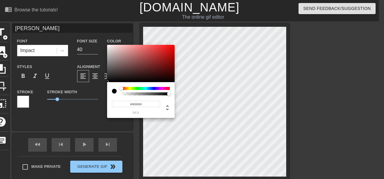
type input "#FBF8F8"
click at [108, 45] on div at bounding box center [141, 63] width 68 height 37
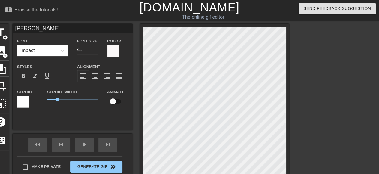
click at [22, 99] on div at bounding box center [23, 101] width 12 height 12
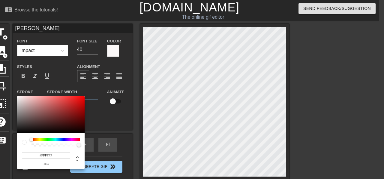
type input "#060202"
click at [17, 132] on div at bounding box center [51, 114] width 68 height 37
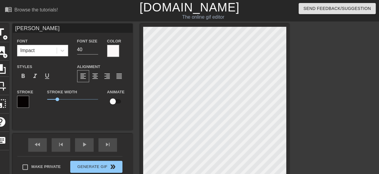
scroll to position [31, 0]
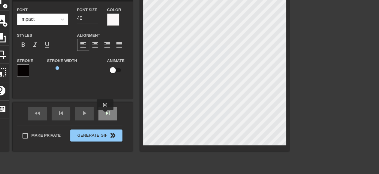
click at [106, 113] on span "skip_next" at bounding box center [107, 112] width 7 height 7
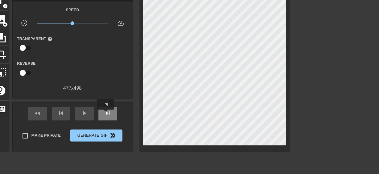
click at [106, 113] on span "skip_next" at bounding box center [107, 112] width 7 height 7
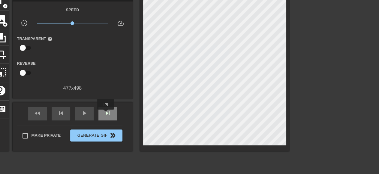
click at [106, 113] on span "skip_next" at bounding box center [107, 112] width 7 height 7
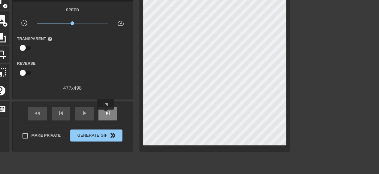
click at [106, 113] on span "skip_next" at bounding box center [107, 112] width 7 height 7
click at [61, 114] on span "skip_previous" at bounding box center [60, 112] width 7 height 7
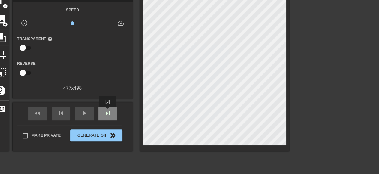
click at [108, 111] on span "skip_next" at bounding box center [107, 112] width 7 height 7
click at [68, 111] on div "skip_previous" at bounding box center [61, 114] width 19 height 14
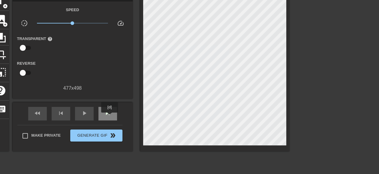
click at [110, 116] on div "skip_next" at bounding box center [107, 114] width 19 height 14
click at [65, 114] on div "skip_previous" at bounding box center [61, 114] width 19 height 14
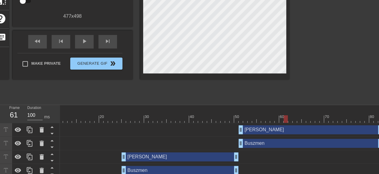
scroll to position [103, 7]
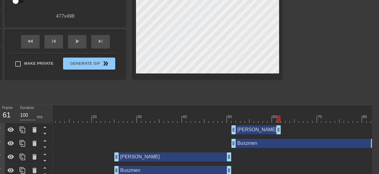
drag, startPoint x: 373, startPoint y: 129, endPoint x: 277, endPoint y: 127, distance: 96.7
click at [277, 127] on div "[PERSON_NAME] drag_handle drag_handle" at bounding box center [256, 129] width 50 height 9
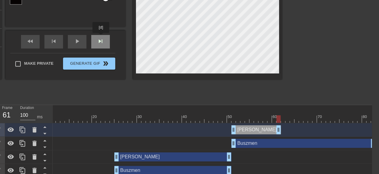
click at [101, 37] on div "skip_next" at bounding box center [100, 42] width 19 height 14
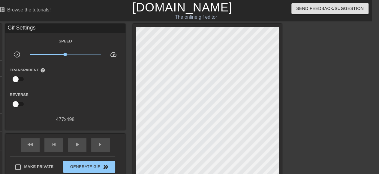
scroll to position [0, 0]
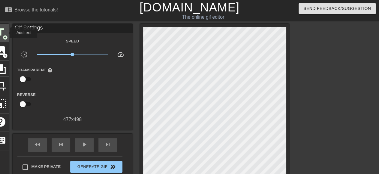
click at [6, 33] on span "title" at bounding box center [0, 31] width 11 height 11
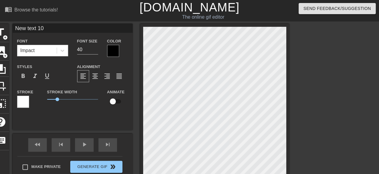
drag, startPoint x: 48, startPoint y: 30, endPoint x: 0, endPoint y: 23, distance: 48.2
click at [13, 24] on input "New text 10" at bounding box center [73, 28] width 120 height 9
type input "[PERSON_NAME]"
click at [113, 51] on div at bounding box center [113, 51] width 12 height 12
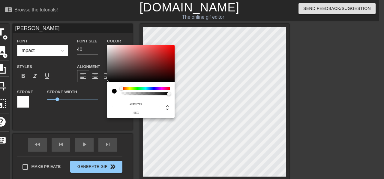
type input "#FBF8F8"
click at [108, 45] on div at bounding box center [141, 63] width 68 height 37
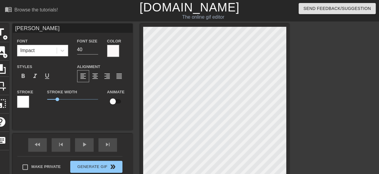
click at [18, 100] on div at bounding box center [23, 101] width 12 height 12
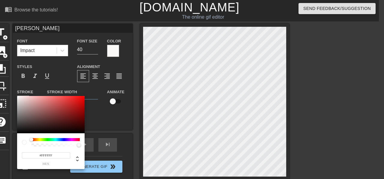
type input "#080808"
click at [18, 132] on div at bounding box center [51, 114] width 68 height 37
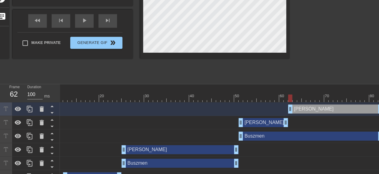
scroll to position [125, 0]
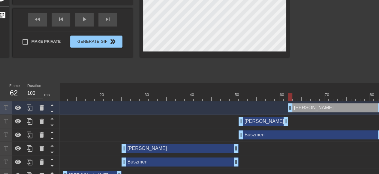
drag, startPoint x: 345, startPoint y: 135, endPoint x: 348, endPoint y: 134, distance: 3.0
click at [345, 134] on div "Buszmen drag_handle drag_handle" at bounding box center [311, 134] width 144 height 9
type input "Buszmen"
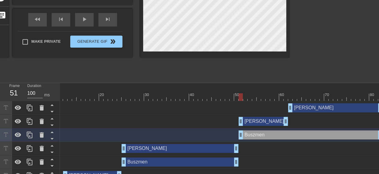
click at [290, 97] on div at bounding box center [198, 97] width 369 height 8
click at [285, 96] on div at bounding box center [198, 97] width 369 height 8
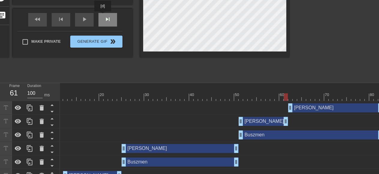
click at [103, 16] on div "skip_next" at bounding box center [107, 20] width 19 height 14
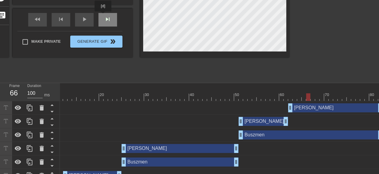
click at [103, 16] on div "skip_next" at bounding box center [107, 20] width 19 height 14
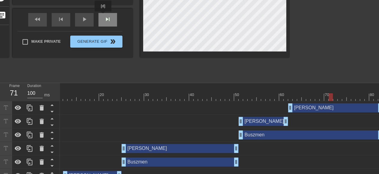
click at [103, 16] on div "skip_next" at bounding box center [107, 20] width 19 height 14
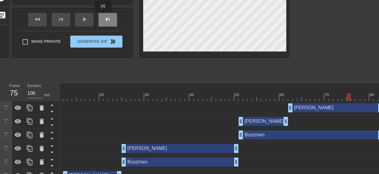
click at [103, 16] on div "skip_next" at bounding box center [107, 20] width 19 height 14
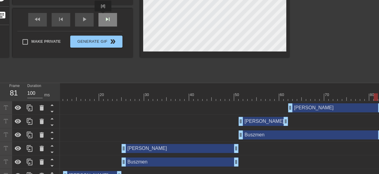
click at [103, 16] on div "skip_next" at bounding box center [107, 20] width 19 height 14
click at [58, 20] on span "skip_previous" at bounding box center [60, 19] width 7 height 7
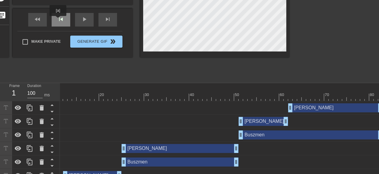
click at [58, 20] on span "skip_previous" at bounding box center [60, 19] width 7 height 7
click at [65, 20] on div "skip_previous" at bounding box center [61, 20] width 19 height 14
click at [293, 98] on div at bounding box center [198, 97] width 369 height 8
click at [108, 17] on span "skip_next" at bounding box center [107, 19] width 7 height 7
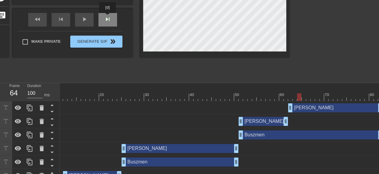
click at [108, 17] on span "skip_next" at bounding box center [107, 19] width 7 height 7
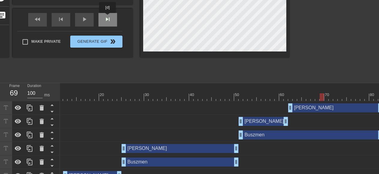
click at [108, 17] on span "skip_next" at bounding box center [107, 19] width 7 height 7
click at [59, 18] on span "skip_previous" at bounding box center [60, 19] width 7 height 7
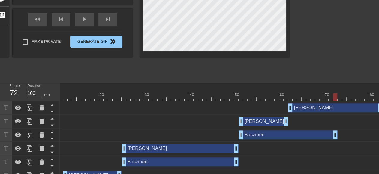
drag, startPoint x: 378, startPoint y: 136, endPoint x: 335, endPoint y: 138, distance: 43.0
click at [335, 138] on div "Buszmen drag_handle drag_handle" at bounding box center [288, 134] width 99 height 9
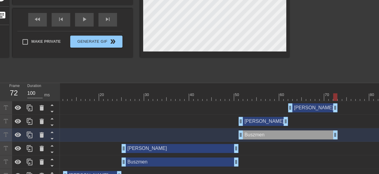
drag, startPoint x: 379, startPoint y: 107, endPoint x: 331, endPoint y: 109, distance: 47.2
click at [331, 109] on div "[PERSON_NAME] drag_handle drag_handle" at bounding box center [313, 107] width 50 height 9
type input "[PERSON_NAME]"
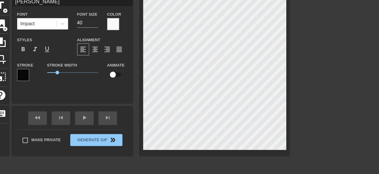
scroll to position [31, 0]
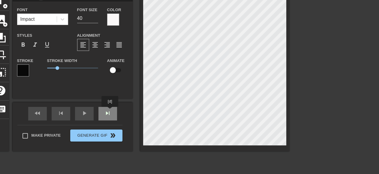
click at [110, 111] on span "skip_next" at bounding box center [107, 112] width 7 height 7
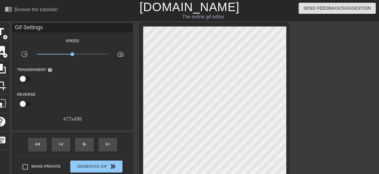
scroll to position [0, 0]
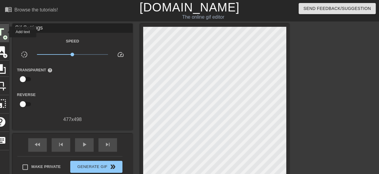
click at [5, 32] on span "title" at bounding box center [0, 31] width 11 height 11
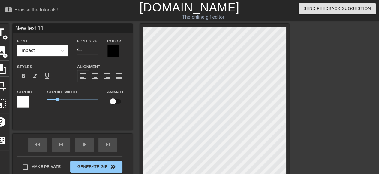
drag, startPoint x: 53, startPoint y: 28, endPoint x: 0, endPoint y: 22, distance: 52.8
click at [13, 24] on input "New text 11" at bounding box center [73, 28] width 120 height 9
type input "Buszmen"
click at [114, 47] on div at bounding box center [113, 51] width 12 height 12
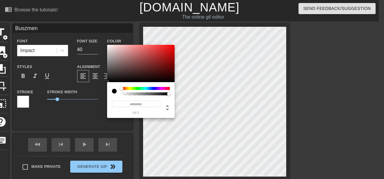
type input "#FBF8F8"
click at [108, 45] on div at bounding box center [141, 63] width 68 height 37
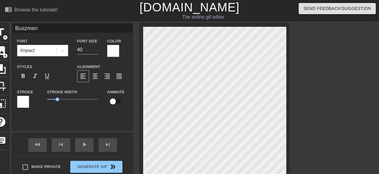
click at [25, 102] on div at bounding box center [23, 101] width 12 height 12
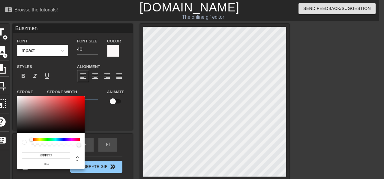
type input "#080808"
click at [18, 132] on div at bounding box center [51, 114] width 68 height 37
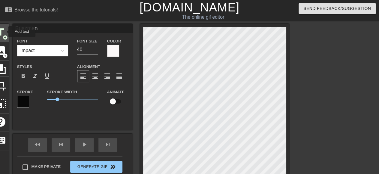
click at [5, 32] on span "title" at bounding box center [0, 31] width 11 height 11
type input "N"
type textarea "N"
type input "No"
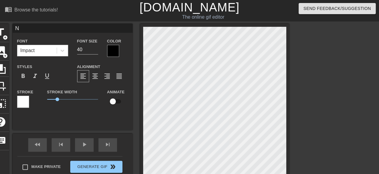
type textarea "No"
type input "Nom"
type textarea "Nom"
type input "Nomr"
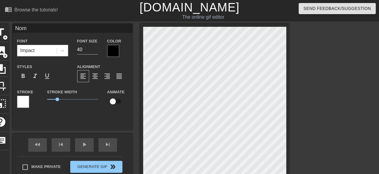
type textarea "Nomr"
type input "Nomra"
type textarea "Nomra"
type input "Nomran"
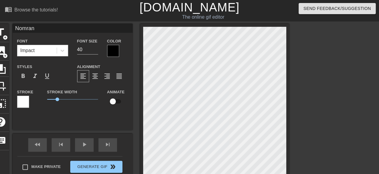
type textarea "Nomran"
click at [113, 49] on div at bounding box center [113, 51] width 12 height 12
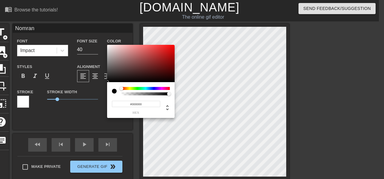
type input "#FBF8F8"
click at [108, 45] on div at bounding box center [141, 63] width 68 height 37
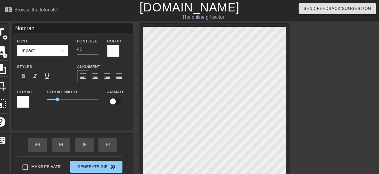
click at [27, 102] on div at bounding box center [23, 101] width 12 height 12
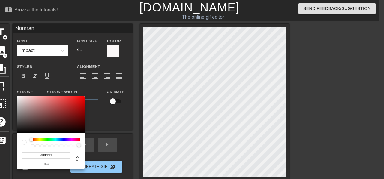
type input "#080606"
click at [17, 132] on div at bounding box center [51, 114] width 68 height 37
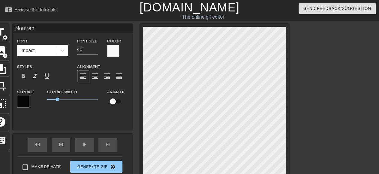
click at [37, 28] on input "Nomran" at bounding box center [73, 28] width 120 height 9
drag, startPoint x: 37, startPoint y: 28, endPoint x: 18, endPoint y: 26, distance: 18.8
click at [18, 26] on input "Nomran" at bounding box center [73, 28] width 120 height 9
type input "[PERSON_NAME]"
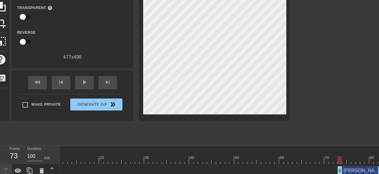
scroll to position [62, 0]
click at [109, 83] on span "skip_next" at bounding box center [107, 81] width 7 height 7
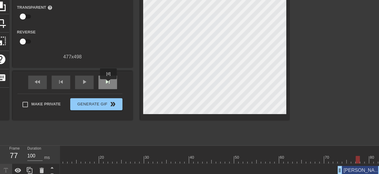
click at [109, 83] on span "skip_next" at bounding box center [107, 81] width 7 height 7
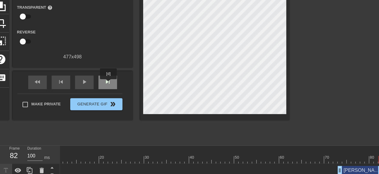
click at [109, 83] on span "skip_next" at bounding box center [107, 81] width 7 height 7
click at [60, 81] on span "skip_previous" at bounding box center [60, 81] width 7 height 7
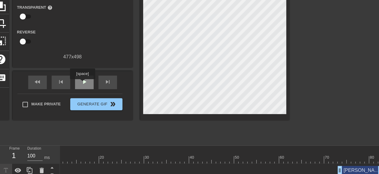
click at [84, 83] on span "play_arrow" at bounding box center [84, 81] width 7 height 7
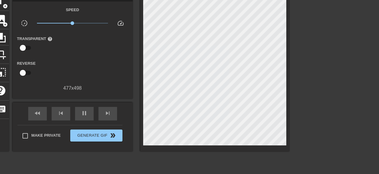
scroll to position [94, 0]
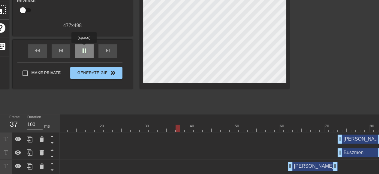
click at [84, 47] on span "pause" at bounding box center [84, 50] width 7 height 7
click at [68, 128] on div at bounding box center [198, 128] width 369 height 8
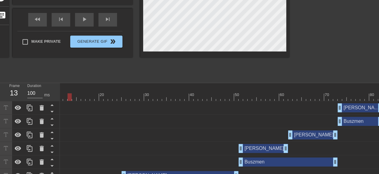
scroll to position [62, 0]
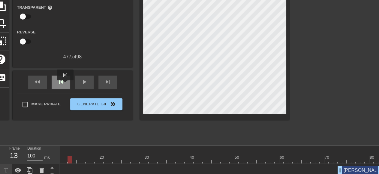
click at [64, 83] on span "skip_previous" at bounding box center [60, 81] width 7 height 7
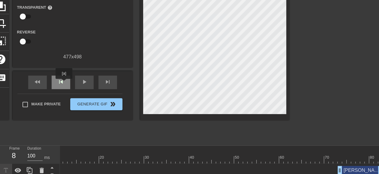
click at [64, 83] on span "skip_previous" at bounding box center [60, 81] width 7 height 7
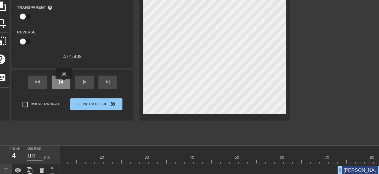
click at [64, 83] on span "skip_previous" at bounding box center [60, 81] width 7 height 7
click at [106, 84] on span "skip_next" at bounding box center [107, 81] width 7 height 7
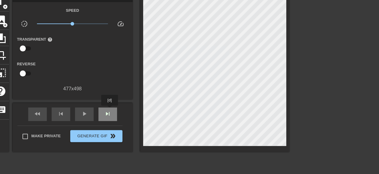
scroll to position [31, 0]
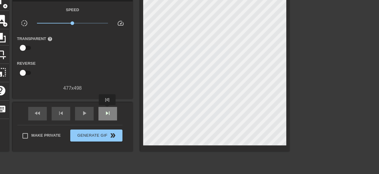
click at [107, 109] on div "skip_next" at bounding box center [107, 114] width 19 height 14
click at [63, 113] on span "skip_previous" at bounding box center [60, 112] width 7 height 7
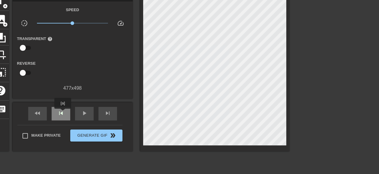
click at [63, 113] on span "skip_previous" at bounding box center [60, 112] width 7 height 7
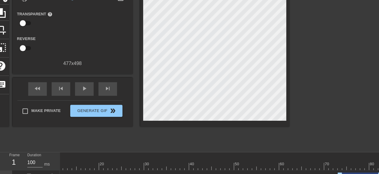
scroll to position [62, 0]
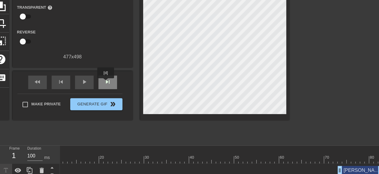
click at [106, 82] on span "skip_next" at bounding box center [107, 81] width 7 height 7
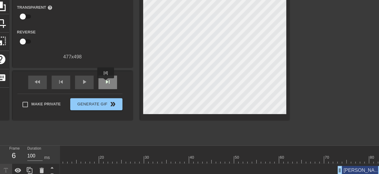
click at [106, 82] on span "skip_next" at bounding box center [107, 81] width 7 height 7
click at [62, 83] on span "skip_previous" at bounding box center [60, 81] width 7 height 7
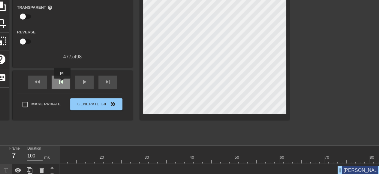
click at [62, 83] on span "skip_previous" at bounding box center [60, 81] width 7 height 7
click
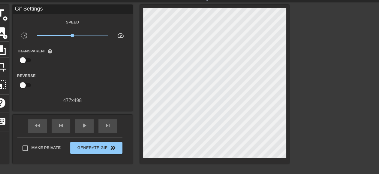
scroll to position [0, 0]
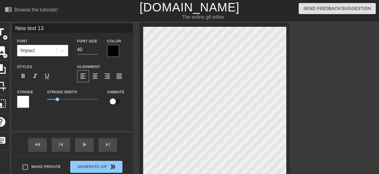
drag, startPoint x: 50, startPoint y: 28, endPoint x: 0, endPoint y: 24, distance: 49.6
type input "turkne cie dwa razy"
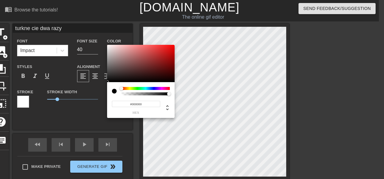
type input "#F7F4F4"
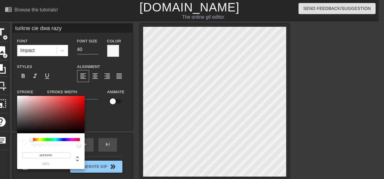
type input "#0A0A0A"
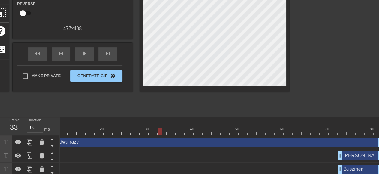
scroll to position [156, 0]
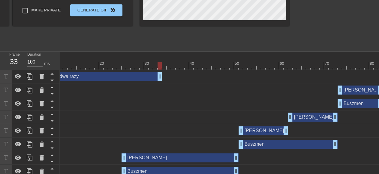
drag, startPoint x: 378, startPoint y: 76, endPoint x: 155, endPoint y: 82, distance: 222.9
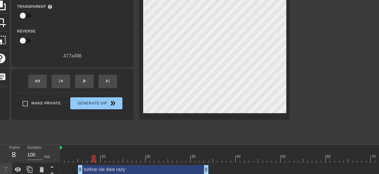
scroll to position [157, 0]
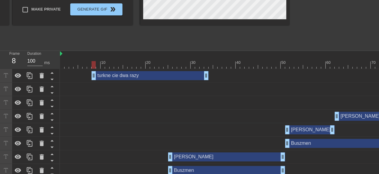
drag, startPoint x: 80, startPoint y: 75, endPoint x: 92, endPoint y: 75, distance: 12.3
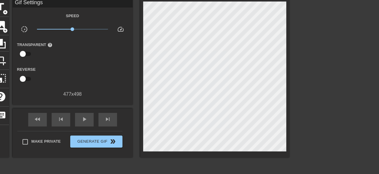
scroll to position [0, 0]
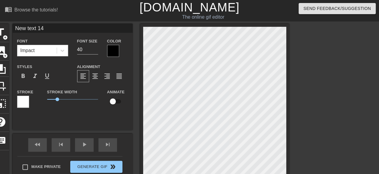
drag, startPoint x: 52, startPoint y: 27, endPoint x: 0, endPoint y: 27, distance: 51.6
type input "pa, darmowy DRS"
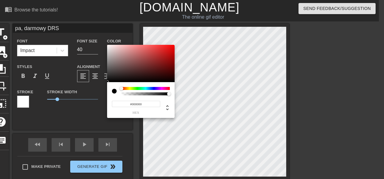
type input "#F7F4F4"
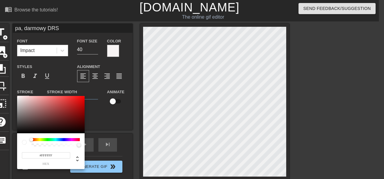
type input "#040101"
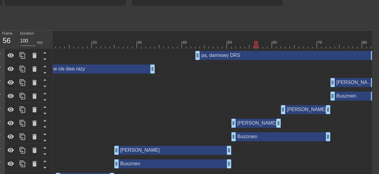
scroll to position [176, 7]
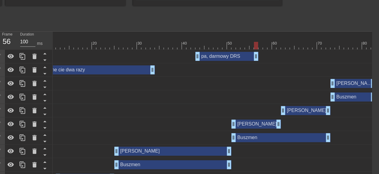
drag, startPoint x: 372, startPoint y: 56, endPoint x: 255, endPoint y: 52, distance: 117.1
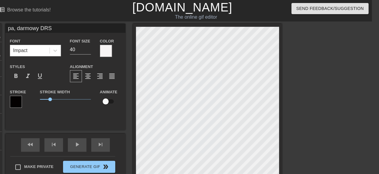
scroll to position [0, 0]
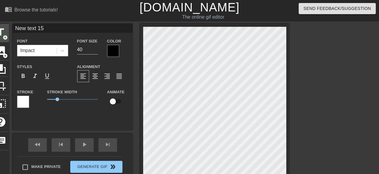
drag, startPoint x: 11, startPoint y: 29, endPoint x: 0, endPoint y: 32, distance: 11.9
type input "yyyyy"
drag, startPoint x: 50, startPoint y: 28, endPoint x: 0, endPoint y: 20, distance: 51.0
type input "jak?"
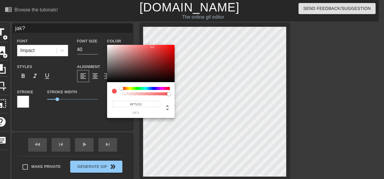
type input "#F7F4F4"
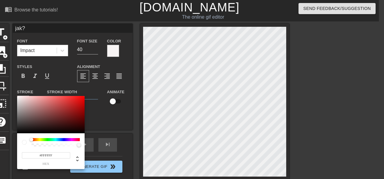
type input "#080808"
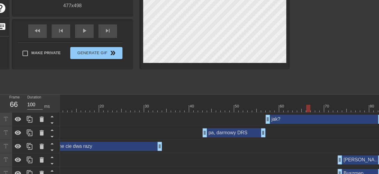
scroll to position [125, 0]
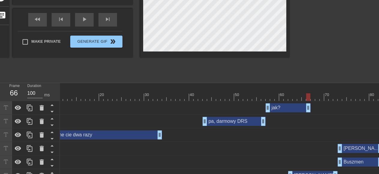
drag, startPoint x: 379, startPoint y: 108, endPoint x: 309, endPoint y: 106, distance: 70.0
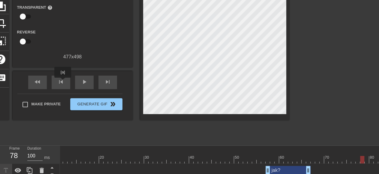
scroll to position [0, 0]
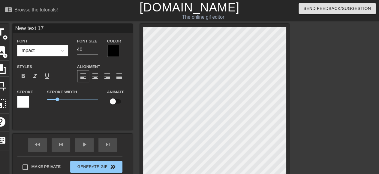
drag, startPoint x: 52, startPoint y: 27, endPoint x: 0, endPoint y: 15, distance: 53.4
type input "TYLE od podium"
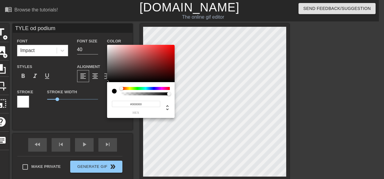
type input "#FBF7F7"
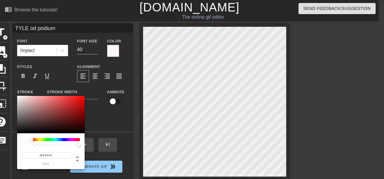
type input "#040404"
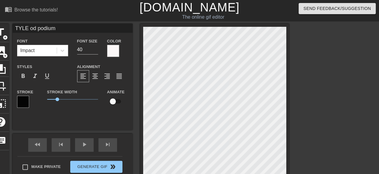
scroll to position [0, 2]
type input "TYLE od podium!"
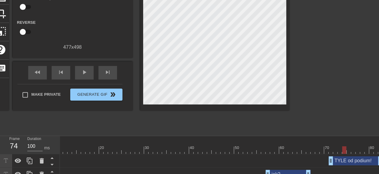
scroll to position [94, 0]
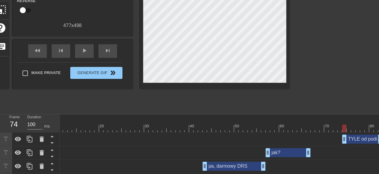
drag, startPoint x: 330, startPoint y: 140, endPoint x: 340, endPoint y: 140, distance: 10.2
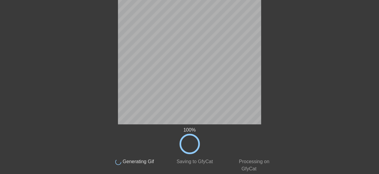
scroll to position [33, 0]
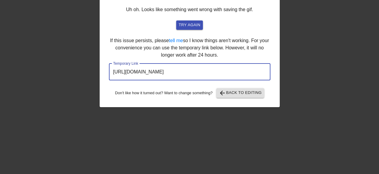
drag, startPoint x: 241, startPoint y: 72, endPoint x: 0, endPoint y: 62, distance: 241.0
